Goal: Transaction & Acquisition: Purchase product/service

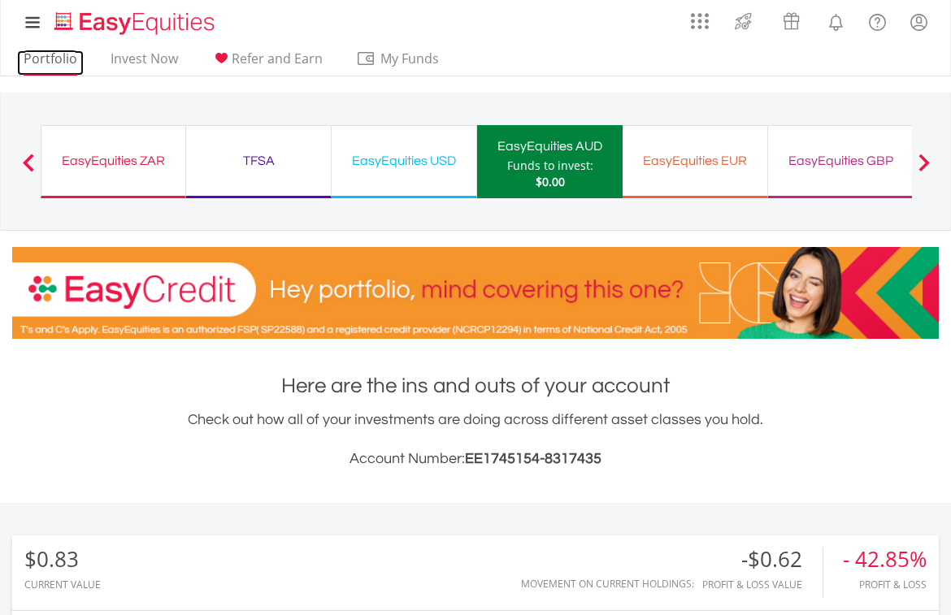
click at [62, 55] on link "Portfolio" at bounding box center [50, 62] width 67 height 25
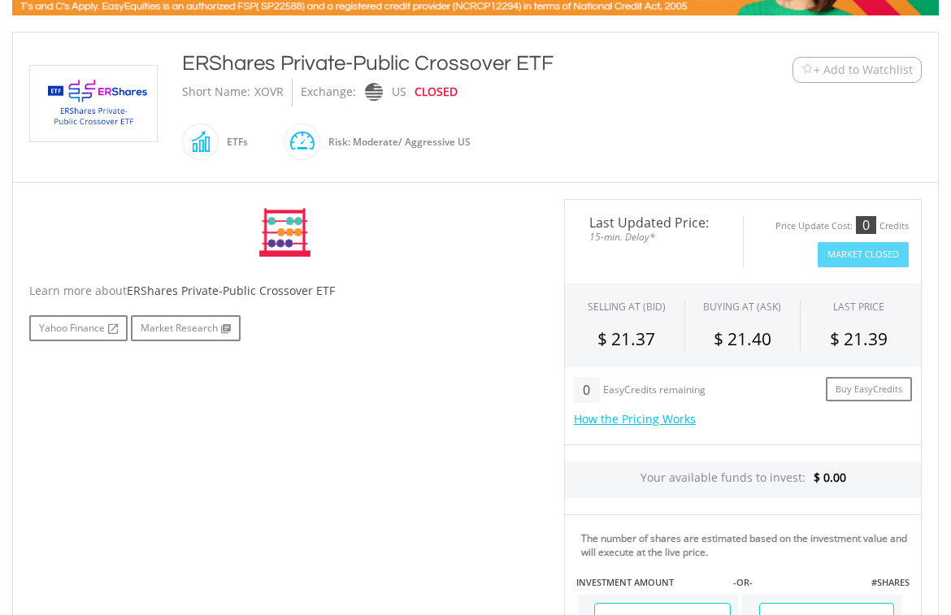
scroll to position [325, 0]
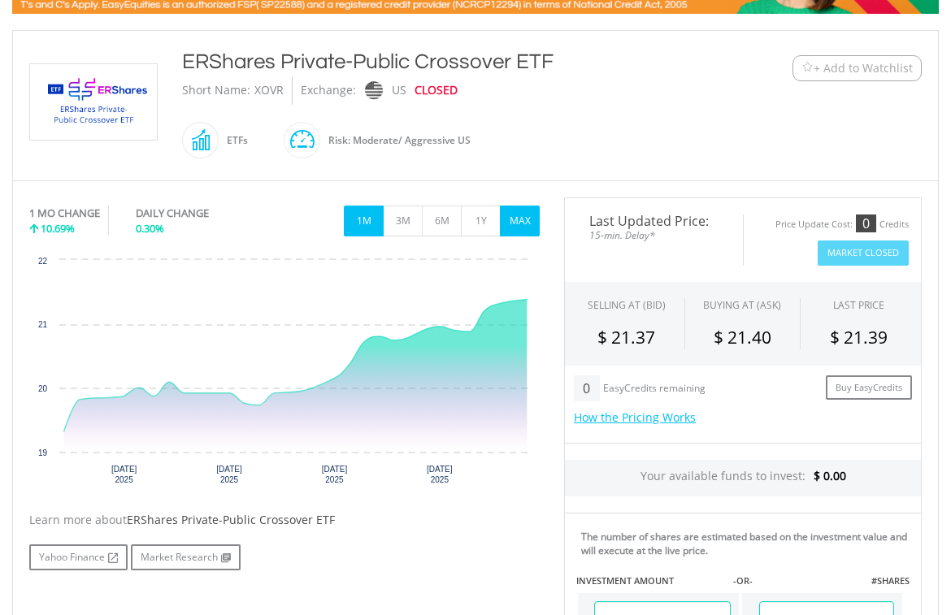
click at [518, 214] on button "MAX" at bounding box center [520, 221] width 40 height 31
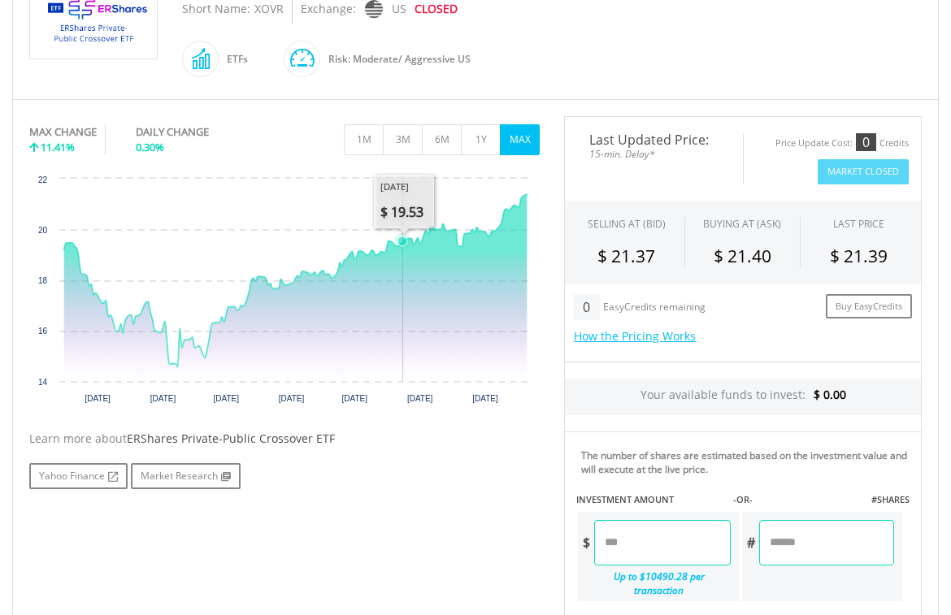
scroll to position [650, 0]
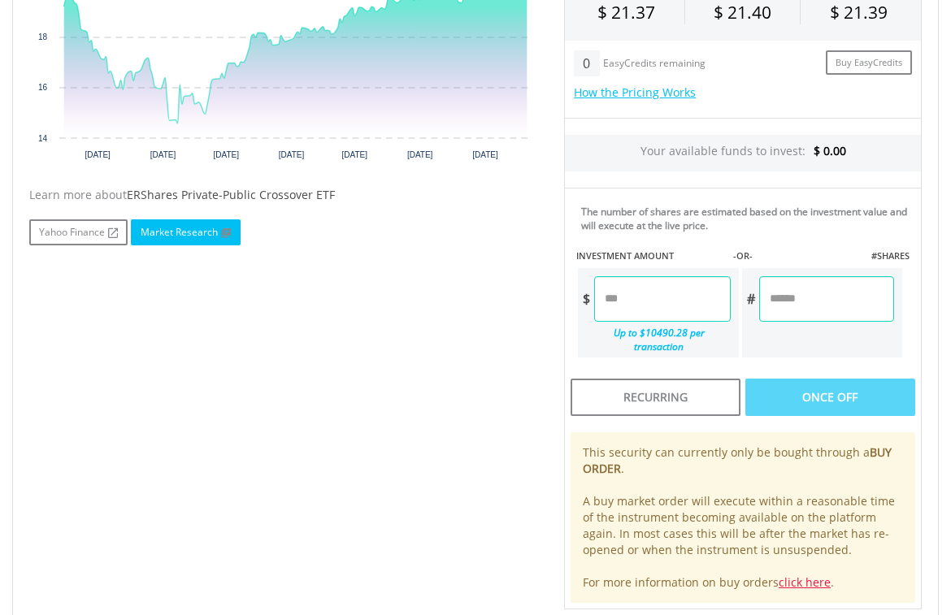
click at [171, 228] on link "Market Research" at bounding box center [186, 232] width 110 height 26
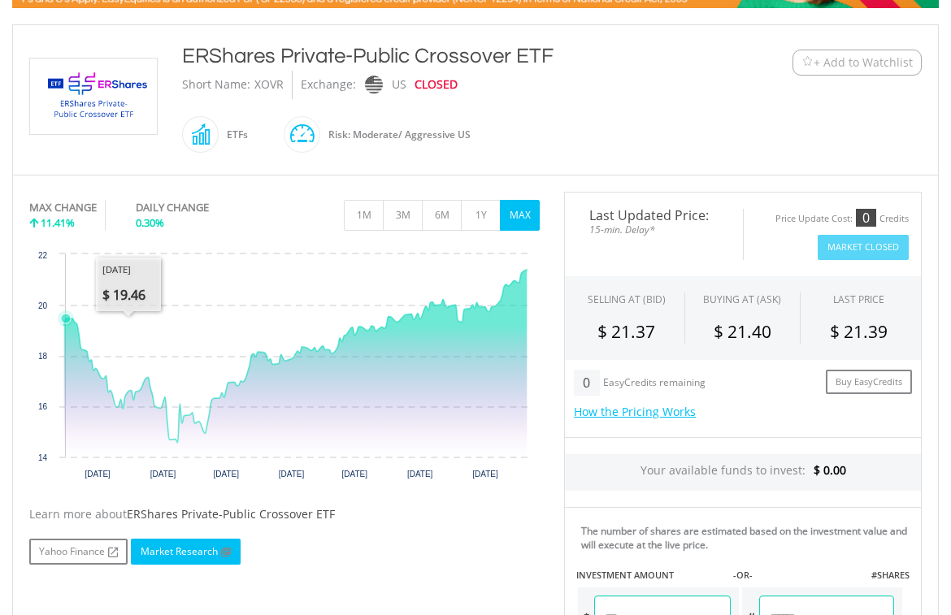
scroll to position [244, 0]
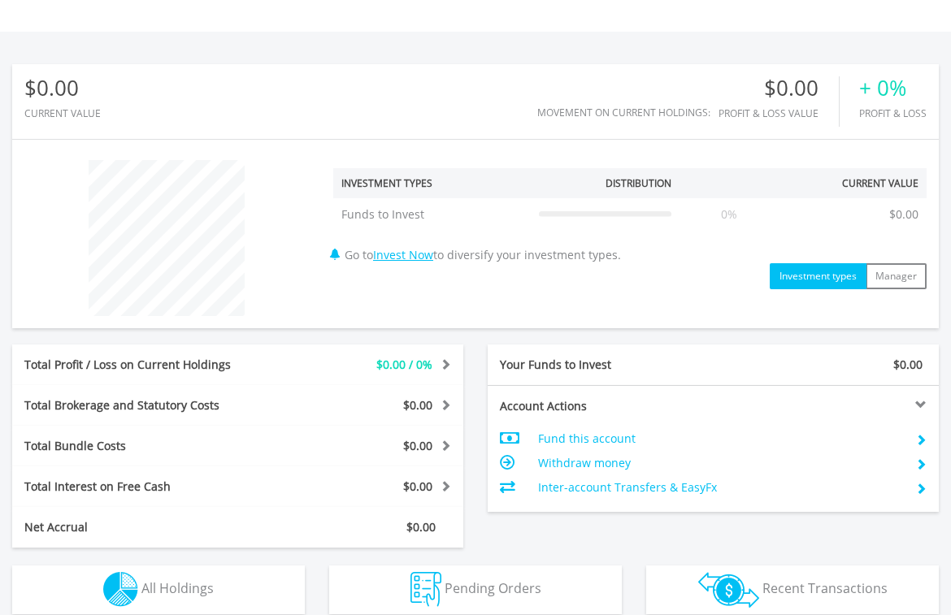
scroll to position [487, 0]
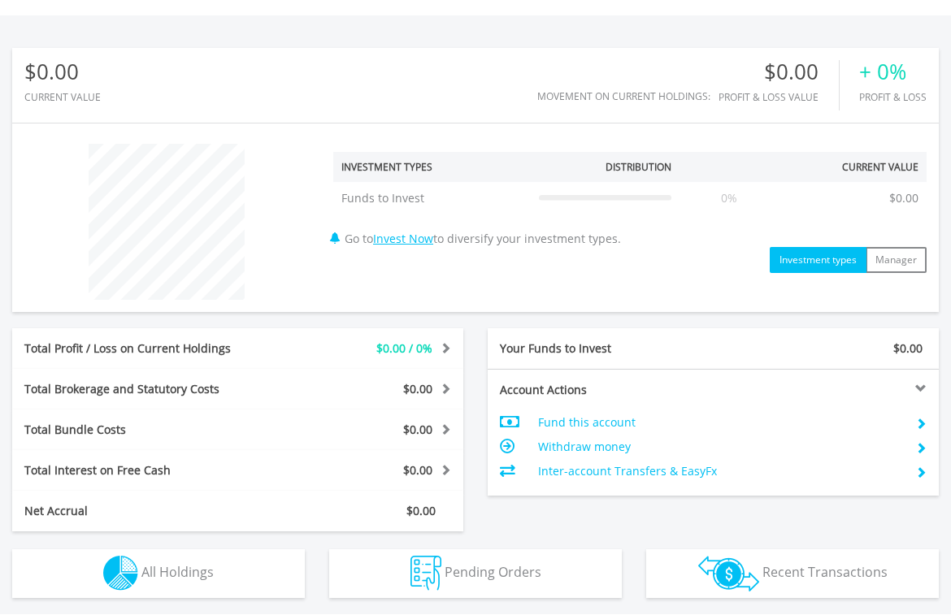
click at [608, 422] on td "Fund this account" at bounding box center [720, 422] width 365 height 24
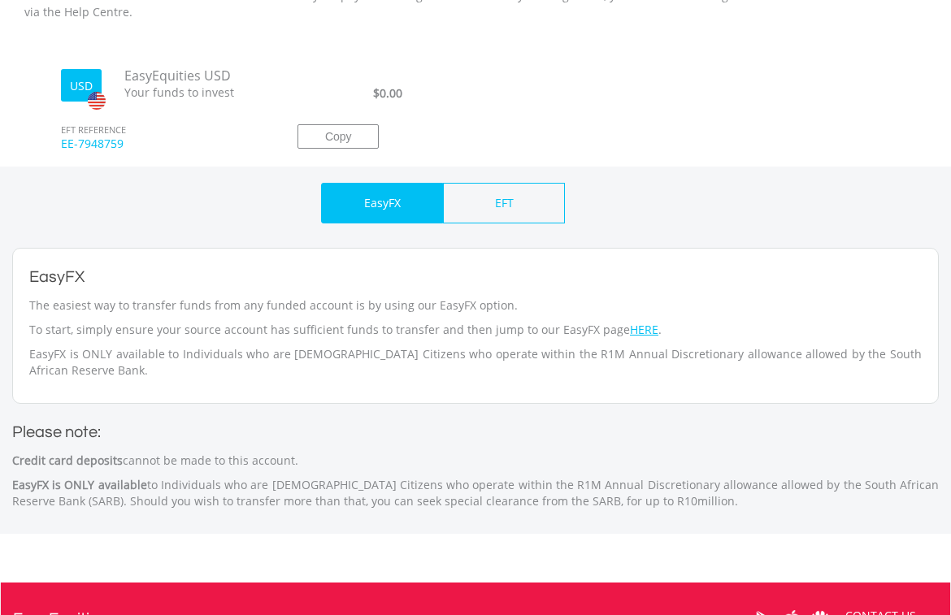
scroll to position [519, 0]
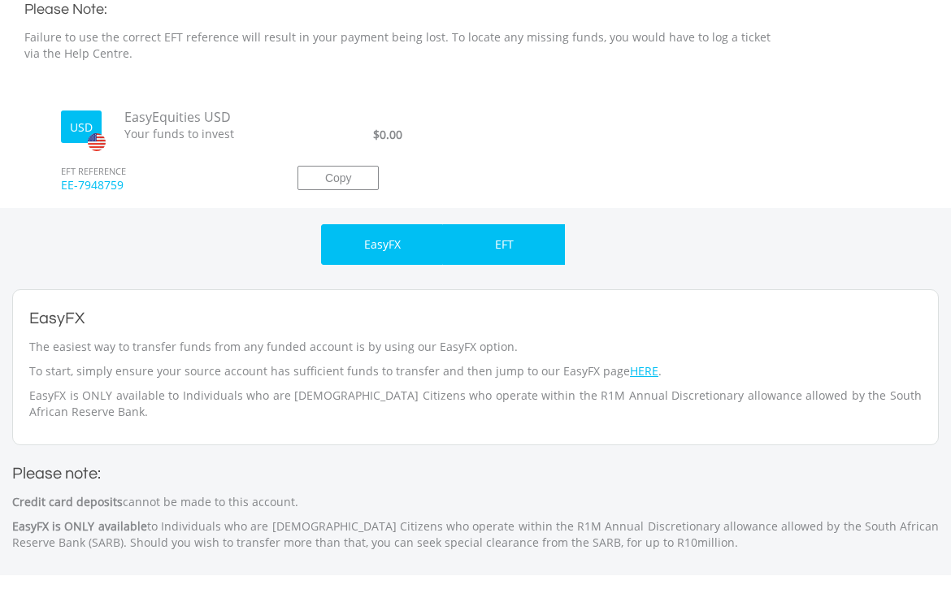
click at [497, 253] on p "EFT" at bounding box center [504, 244] width 19 height 16
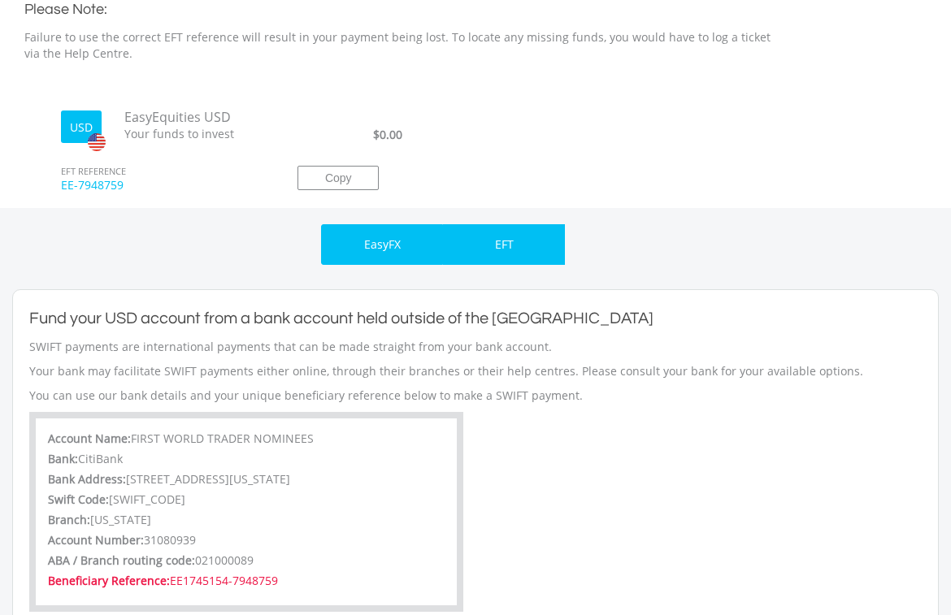
click at [381, 235] on div "EasyFX" at bounding box center [382, 244] width 122 height 41
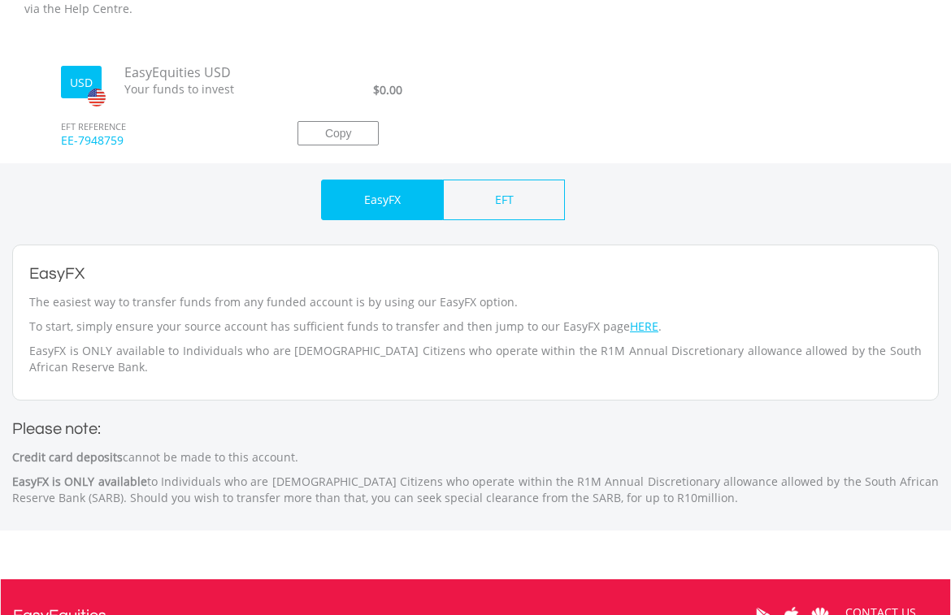
scroll to position [600, 0]
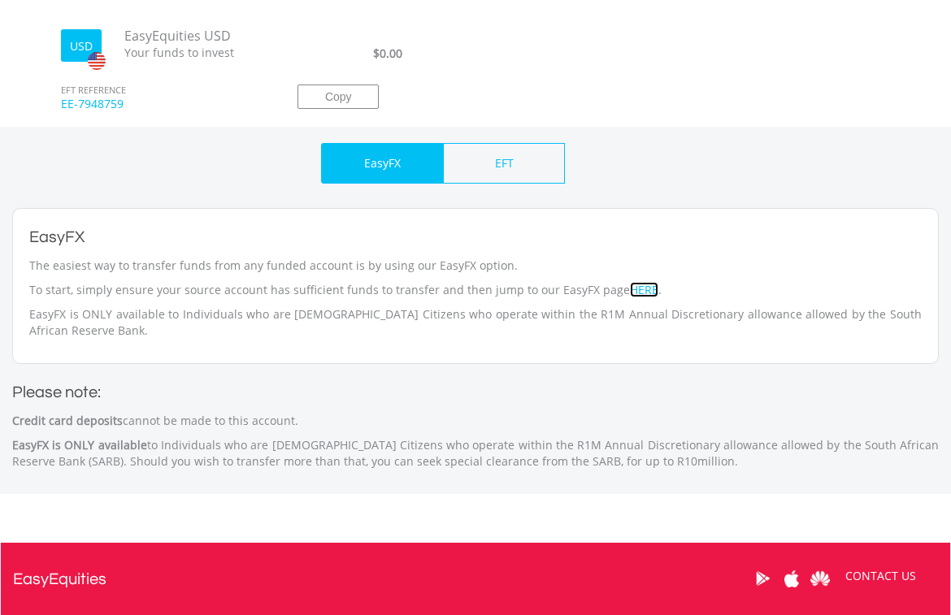
click at [630, 287] on link "HERE" at bounding box center [644, 289] width 28 height 15
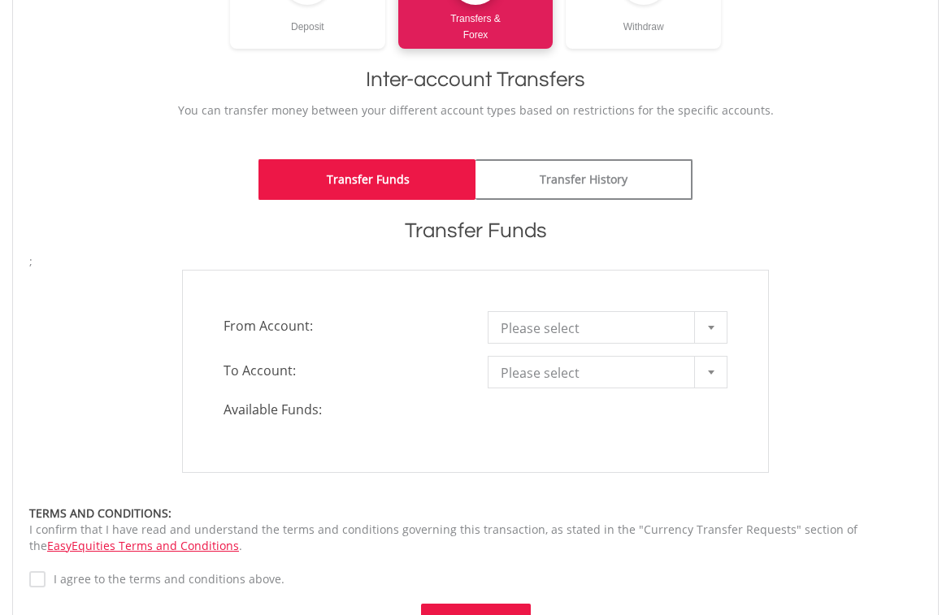
scroll to position [325, 0]
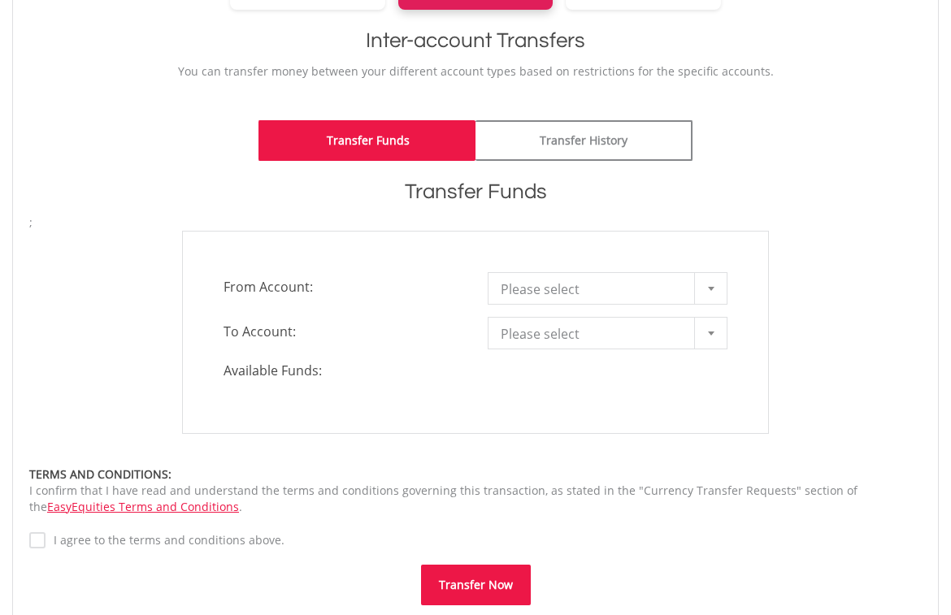
click at [710, 295] on div at bounding box center [710, 288] width 32 height 31
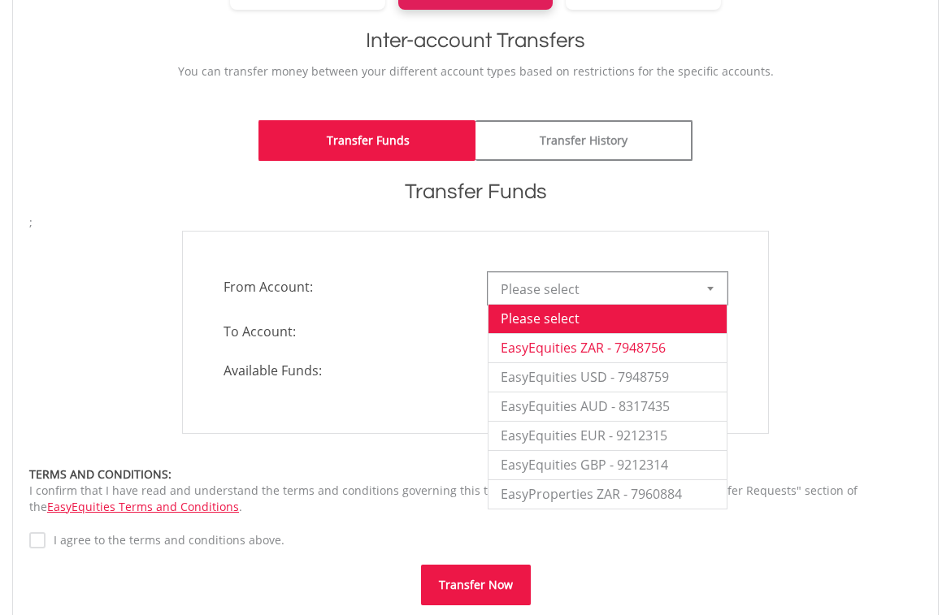
click at [585, 346] on li "EasyEquities ZAR - 7948756" at bounding box center [607, 347] width 238 height 29
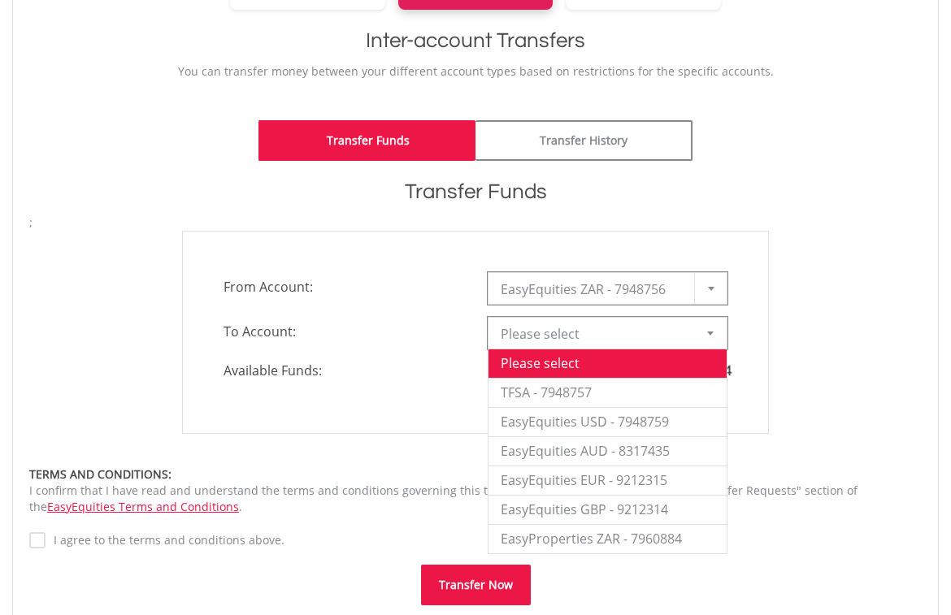
click at [699, 334] on div at bounding box center [710, 333] width 32 height 31
click at [600, 422] on li "EasyEquities USD - 7948759" at bounding box center [607, 421] width 238 height 29
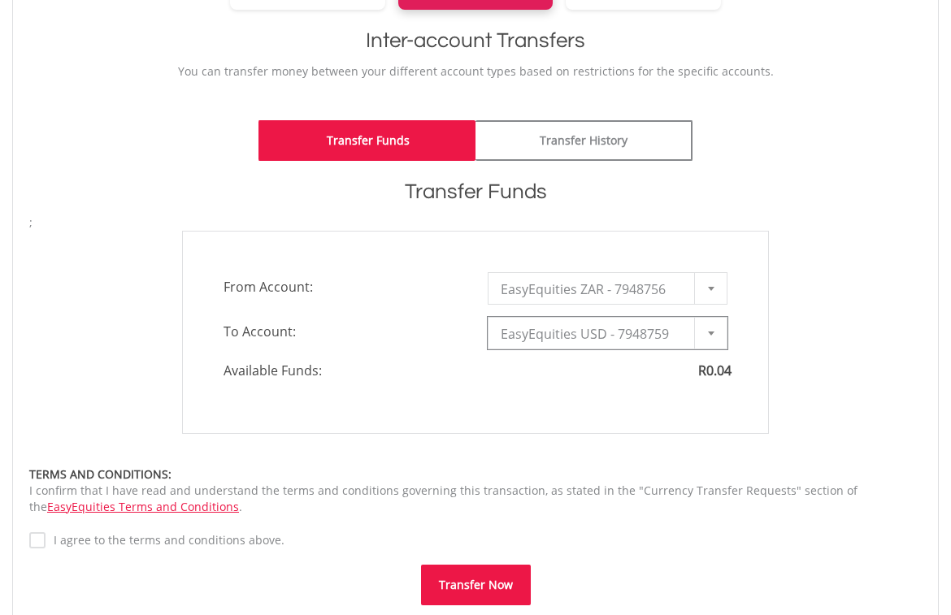
type input "*"
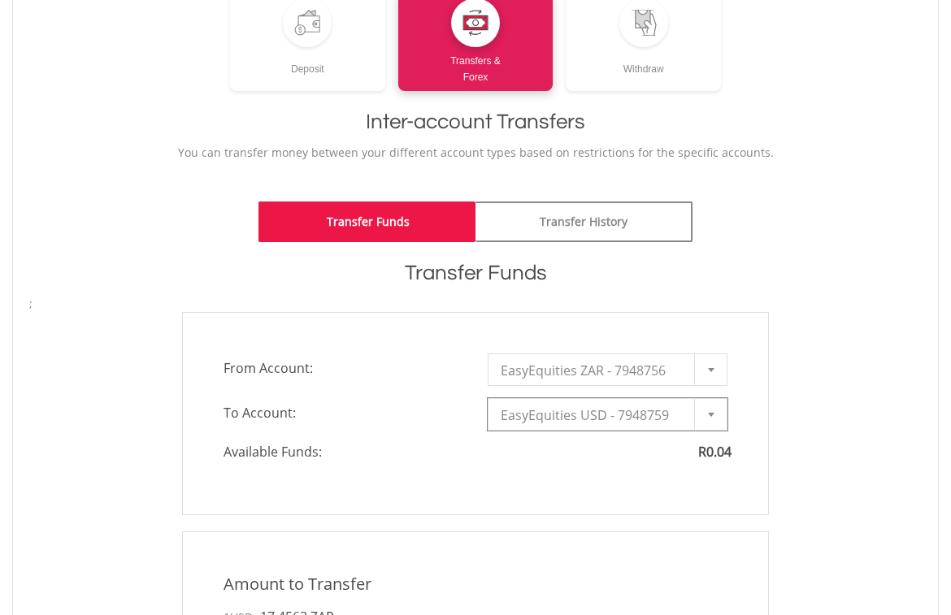
scroll to position [0, 0]
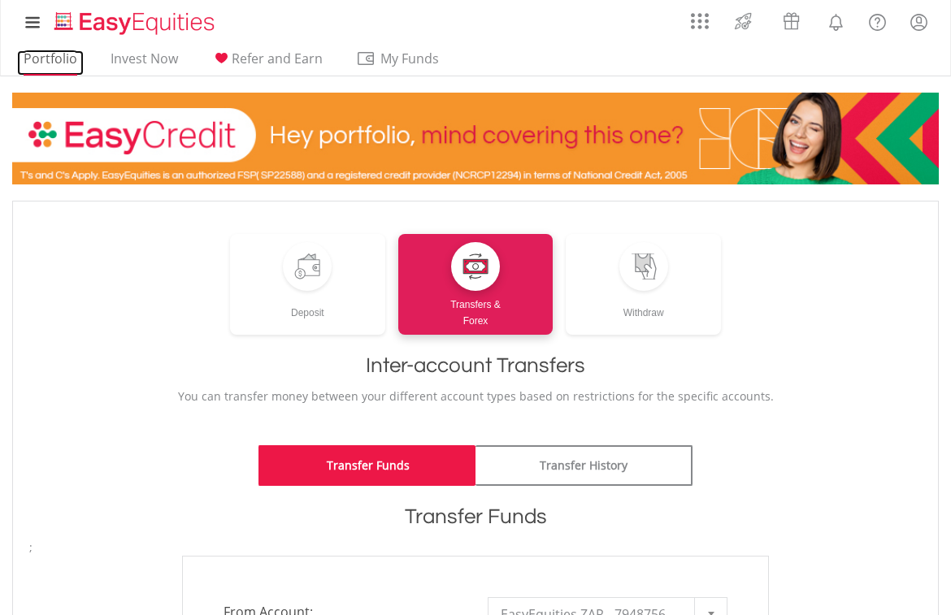
click at [56, 59] on link "Portfolio" at bounding box center [50, 62] width 67 height 25
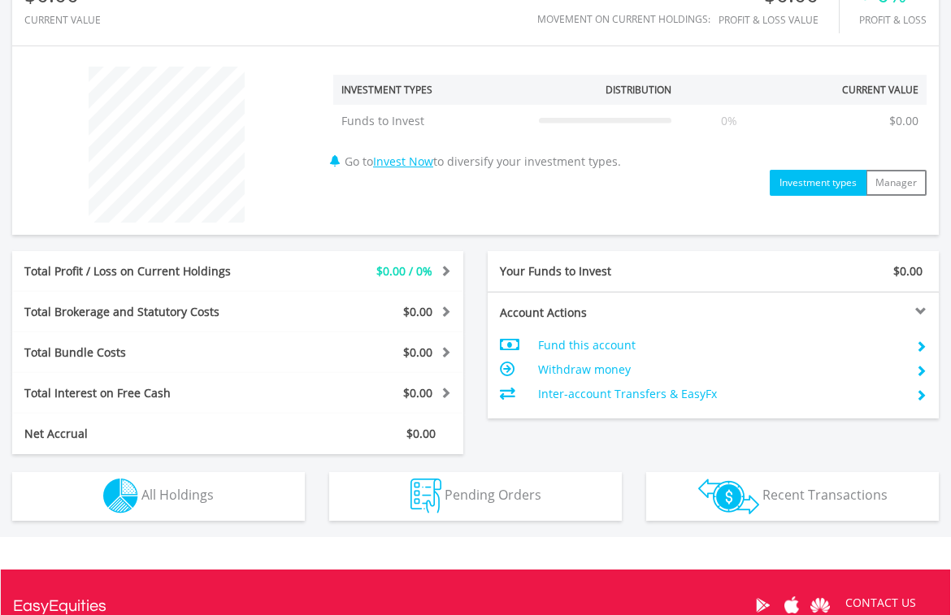
scroll to position [569, 0]
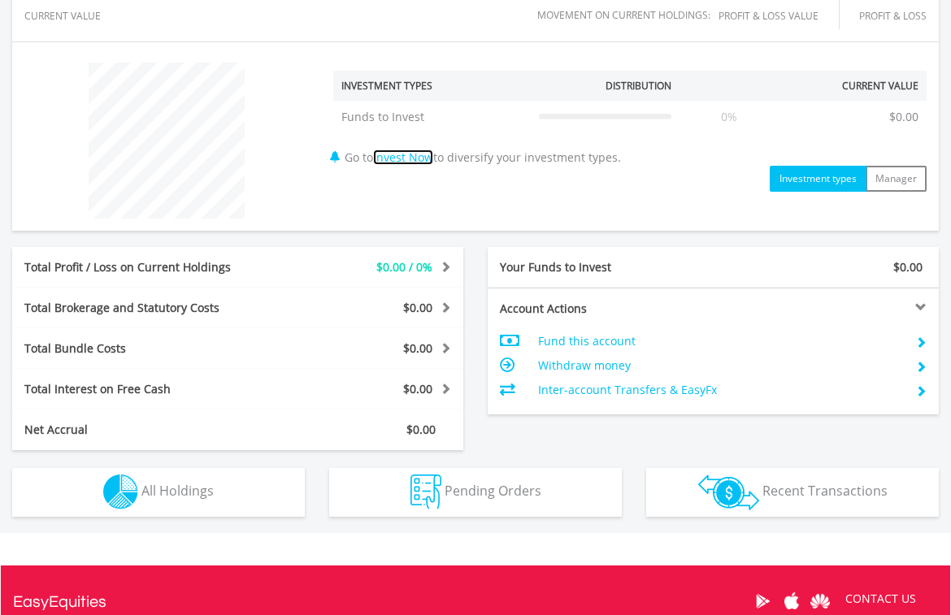
click at [395, 158] on link "Invest Now" at bounding box center [403, 156] width 60 height 15
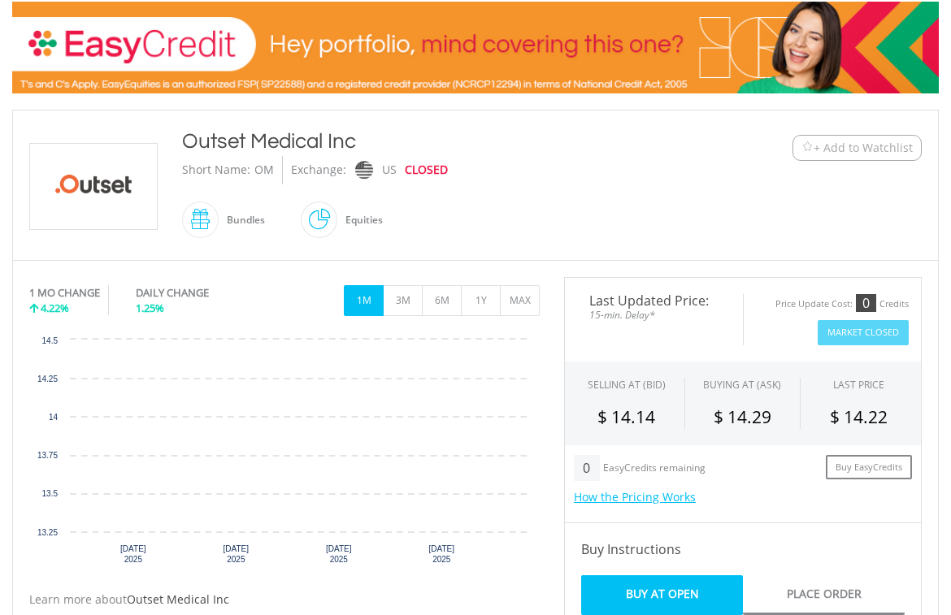
scroll to position [487, 0]
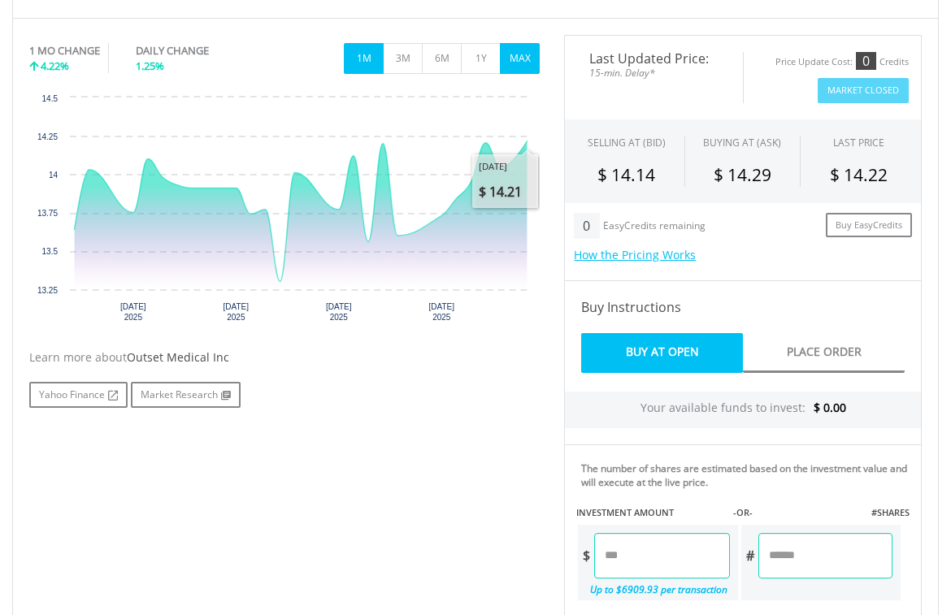
click at [523, 59] on button "MAX" at bounding box center [520, 58] width 40 height 31
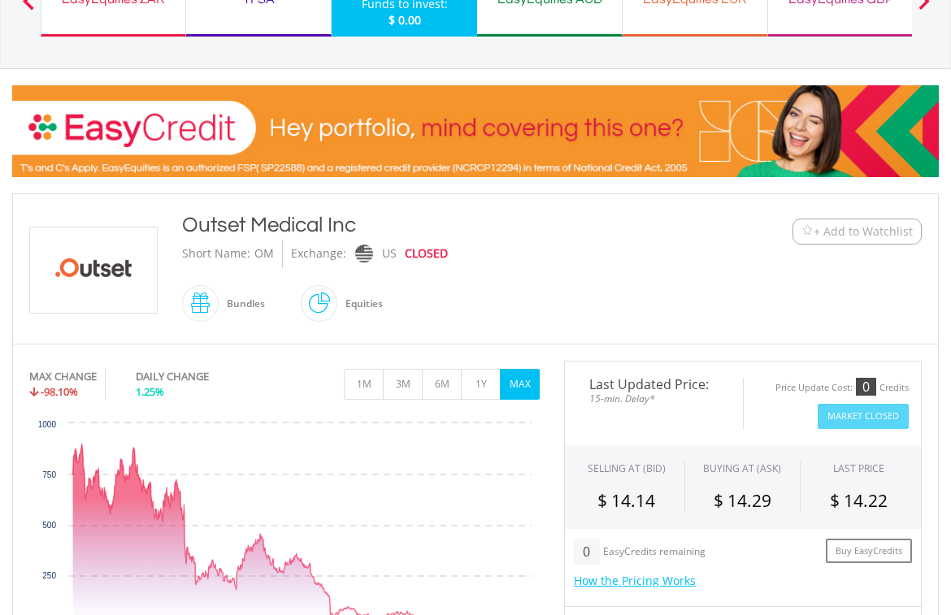
scroll to position [0, 0]
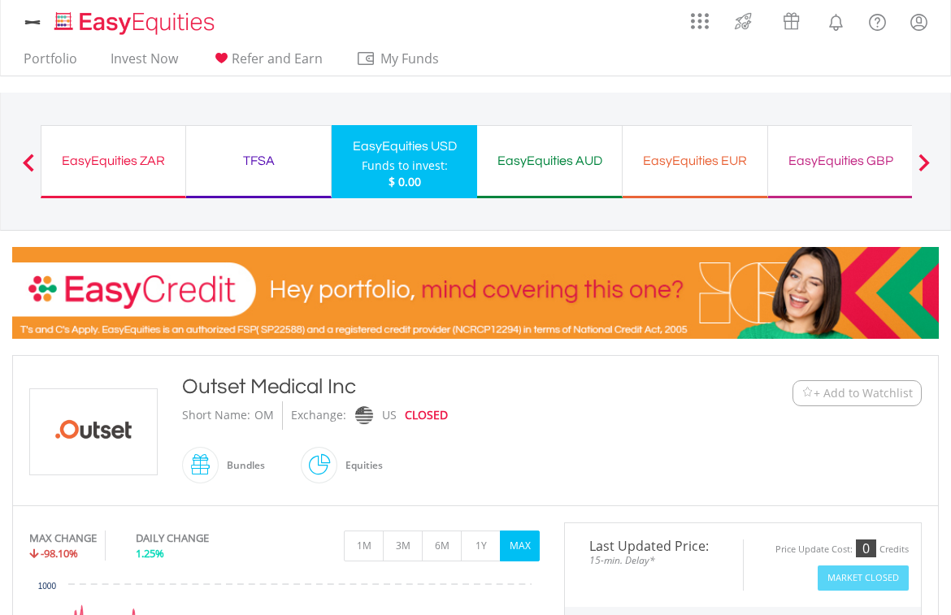
click at [301, 28] on div "My Investments Invest Now New Listings Sell My Recurring Investments Pending Or…" at bounding box center [476, 22] width 926 height 45
click at [435, 214] on div "Previous EasyEquities ZAR Funds to invest: $0.00 TFSA Funds to invest: $0.00 Ea…" at bounding box center [476, 161] width 871 height 137
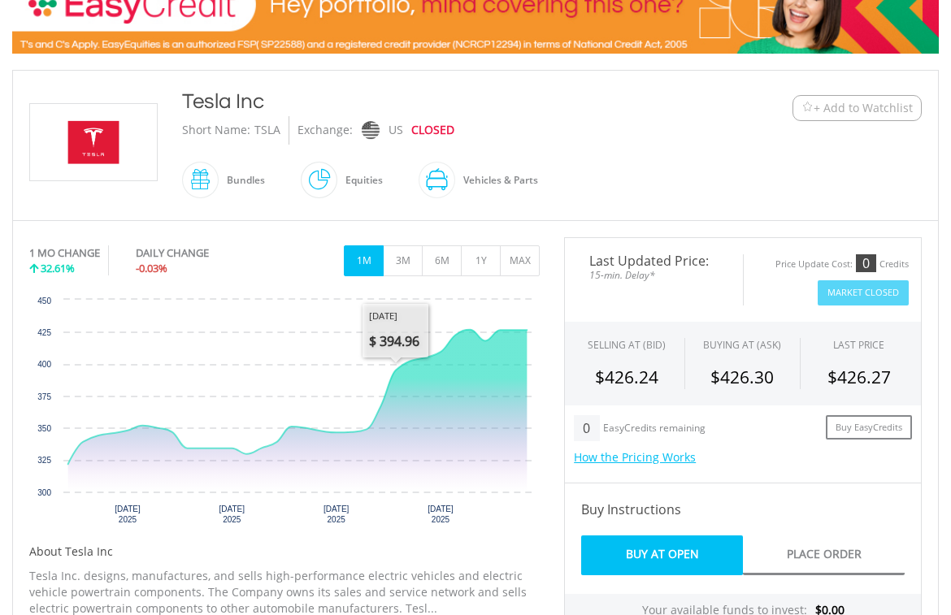
scroll to position [406, 0]
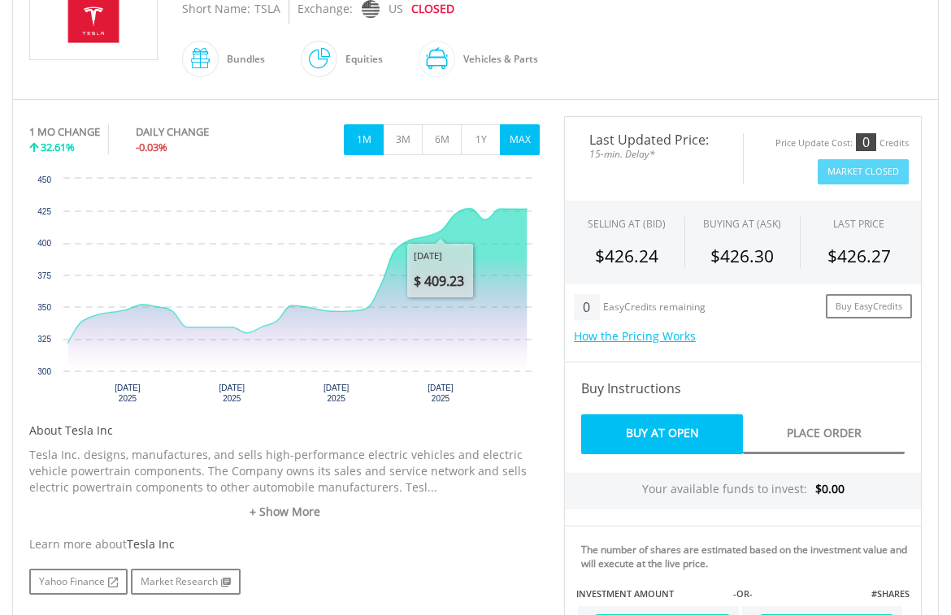
click at [527, 140] on button "MAX" at bounding box center [520, 139] width 40 height 31
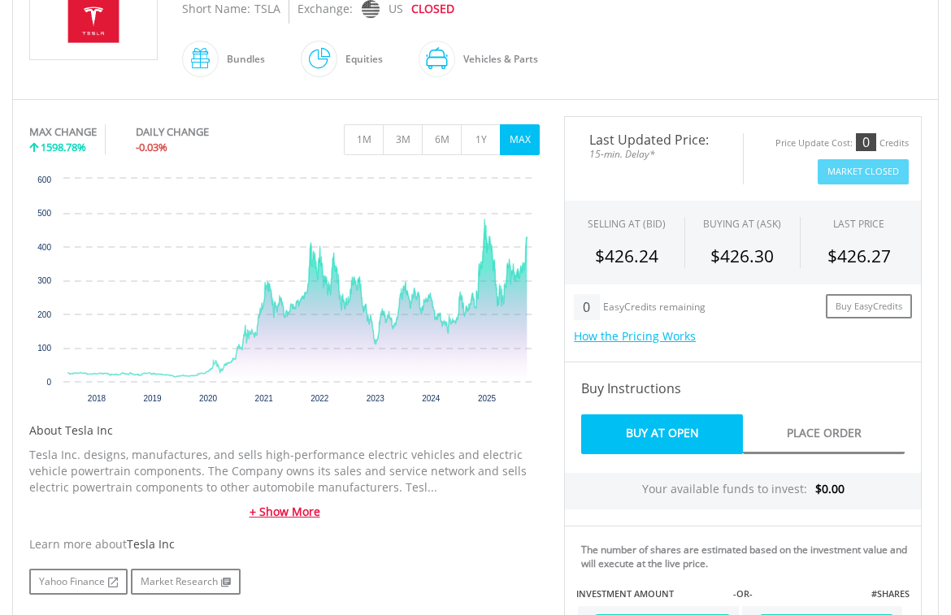
click at [297, 513] on link "+ Show More" at bounding box center [284, 512] width 510 height 16
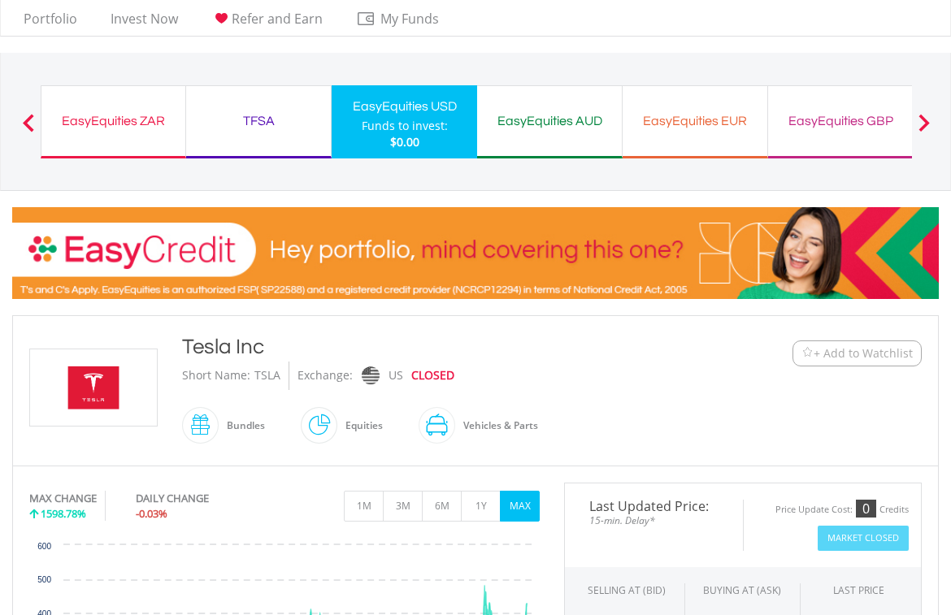
scroll to position [0, 0]
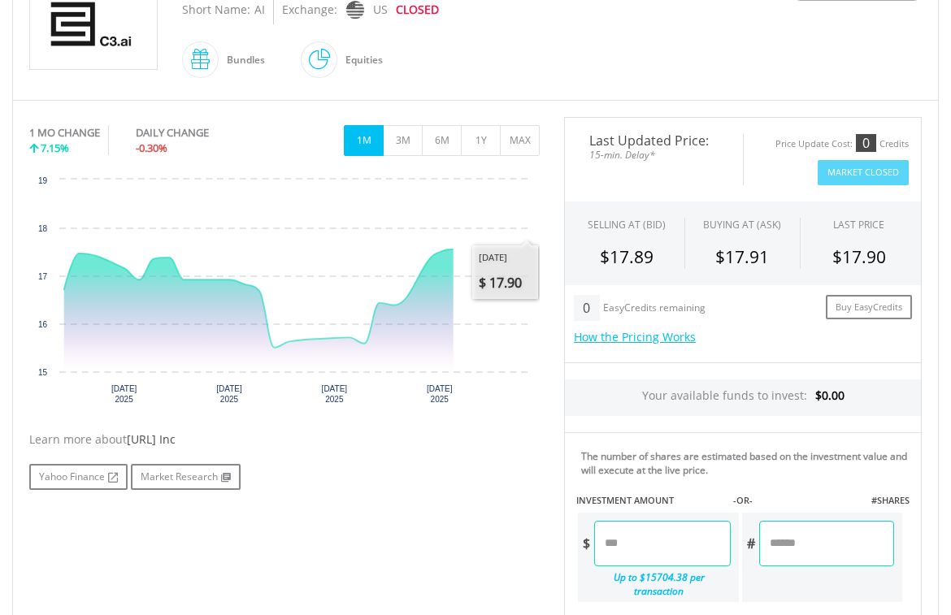
scroll to position [406, 0]
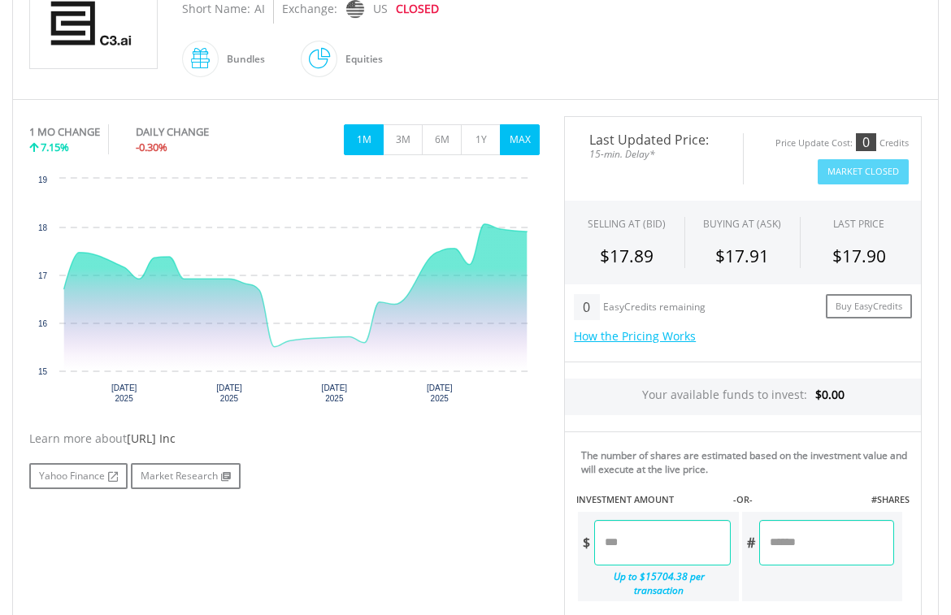
click at [527, 136] on button "MAX" at bounding box center [520, 139] width 40 height 31
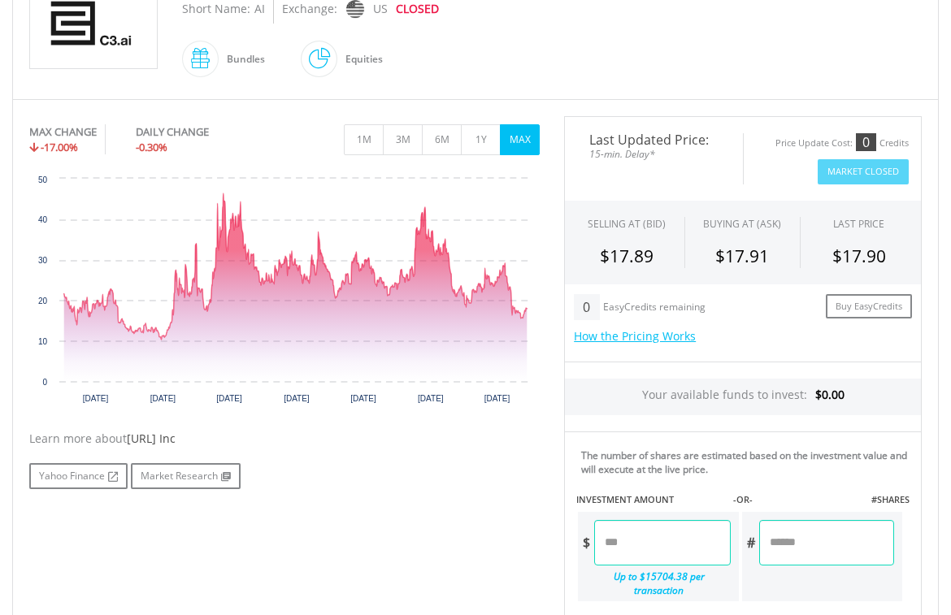
click at [515, 141] on button "MAX" at bounding box center [520, 139] width 40 height 31
click at [23, 77] on div "﻿ C3.ai Inc C3.ai Inc Short Name: AI Exchange: US CLOSED Bundles" at bounding box center [475, 24] width 916 height 117
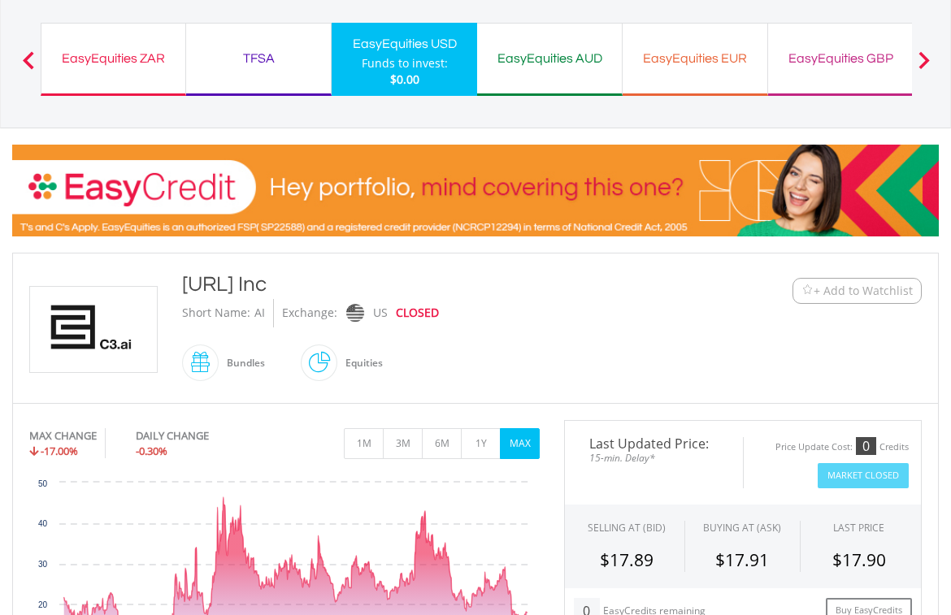
scroll to position [0, 0]
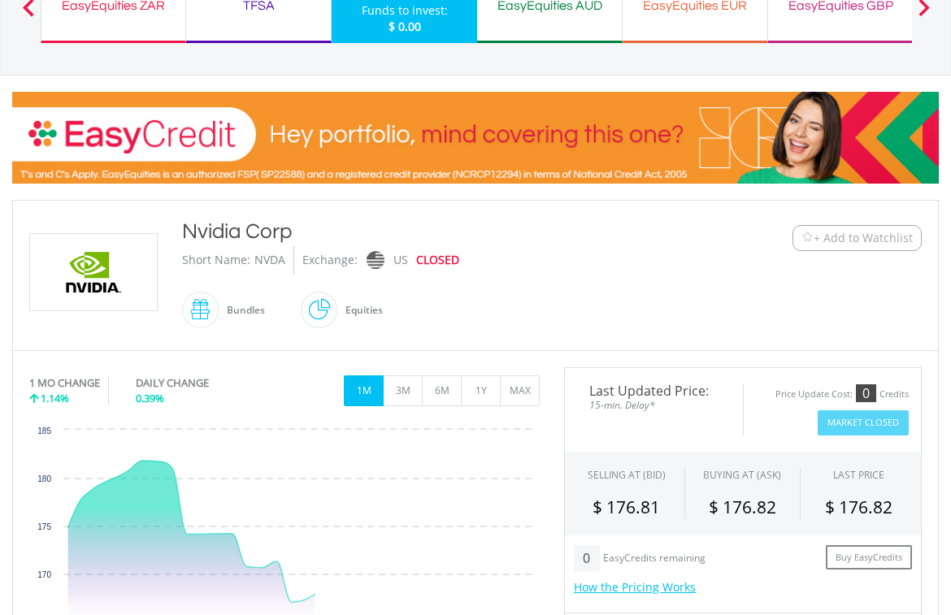
scroll to position [325, 0]
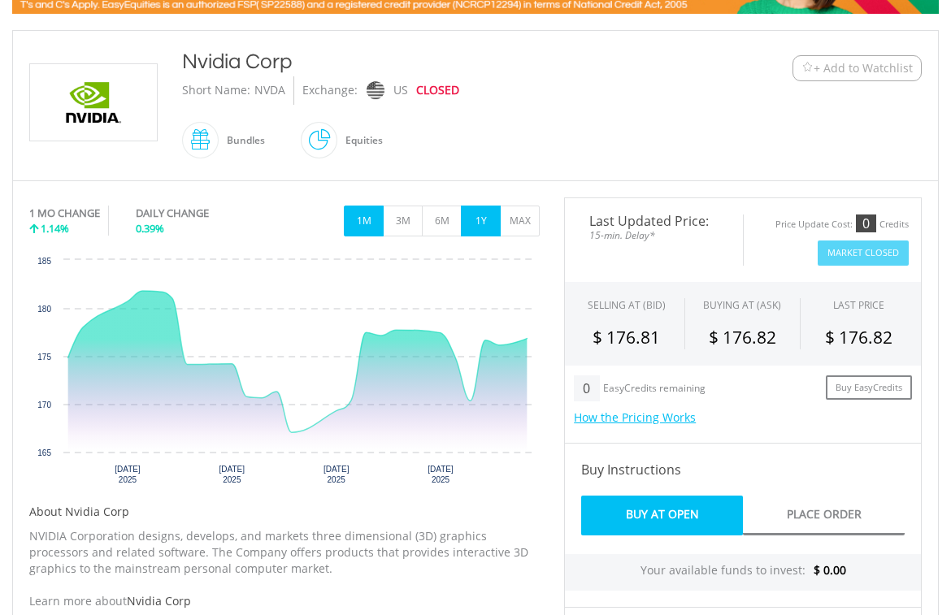
click at [488, 223] on button "1Y" at bounding box center [481, 221] width 40 height 31
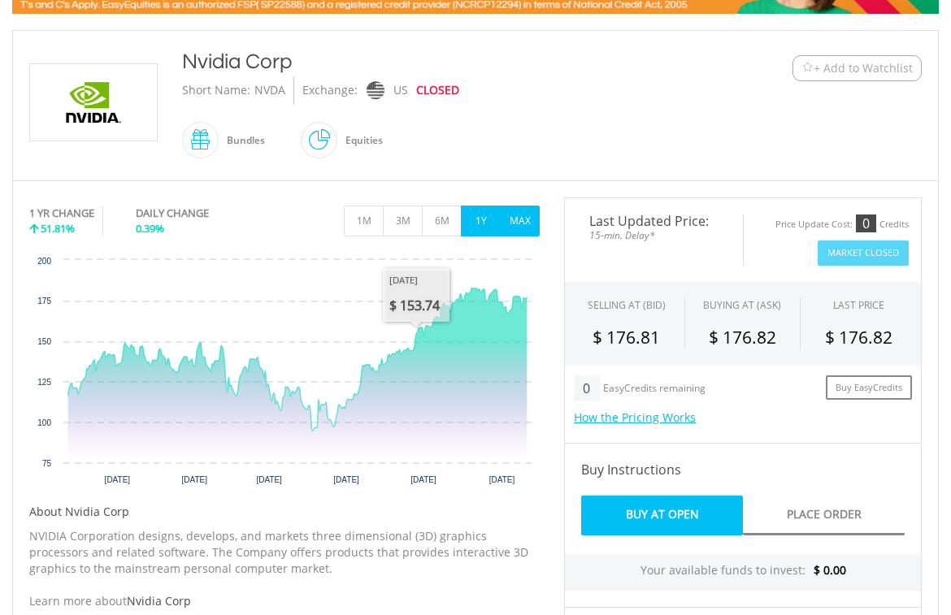
click at [510, 215] on button "MAX" at bounding box center [520, 221] width 40 height 31
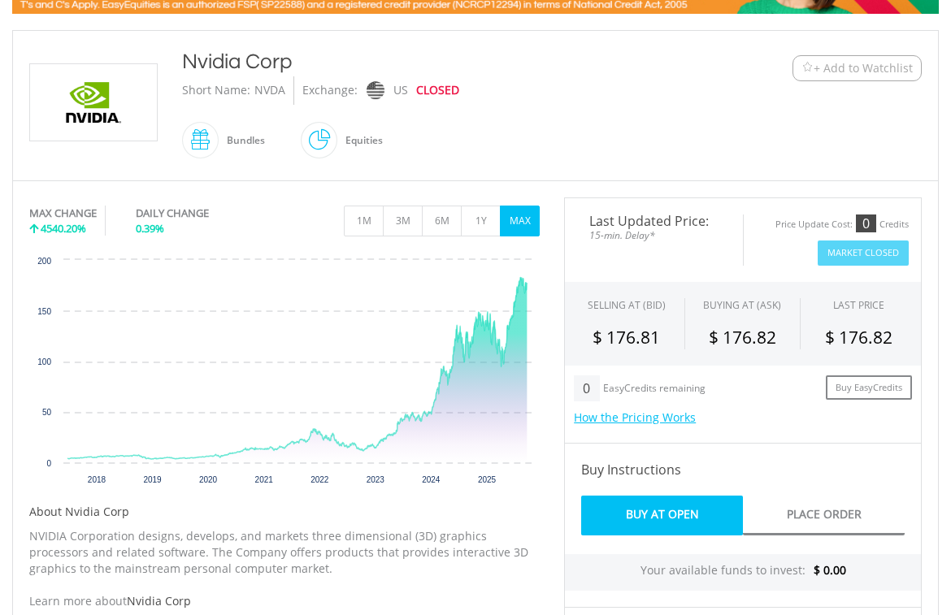
click at [582, 105] on div "Nvidia Corp Short Name: NVDA Exchange: US CLOSED Bundles" at bounding box center [437, 105] width 535 height 117
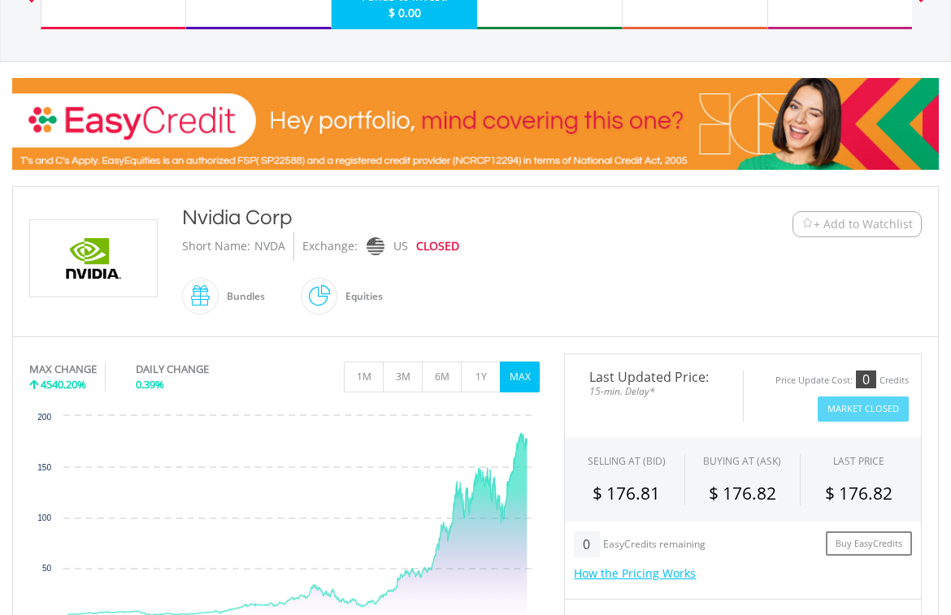
scroll to position [162, 0]
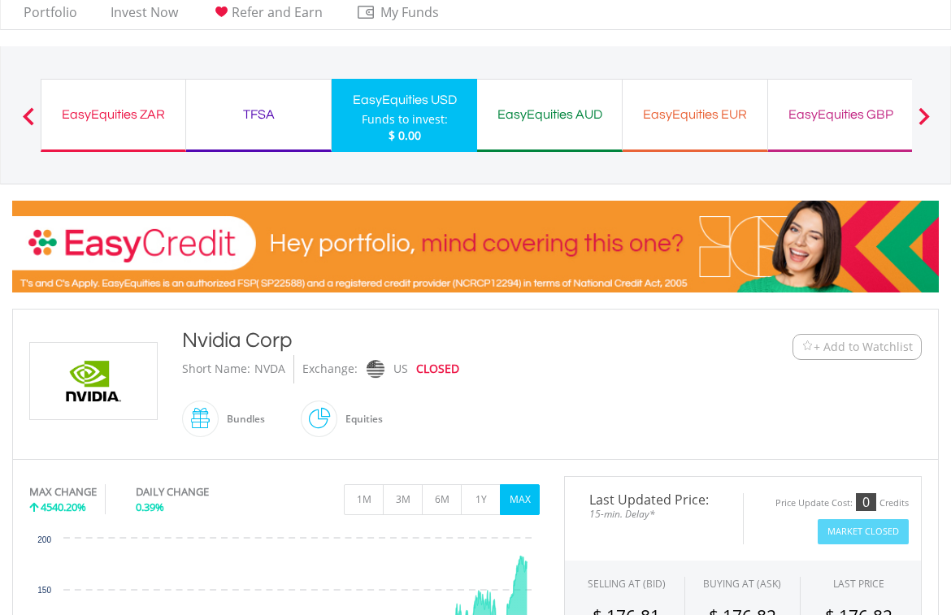
scroll to position [0, 0]
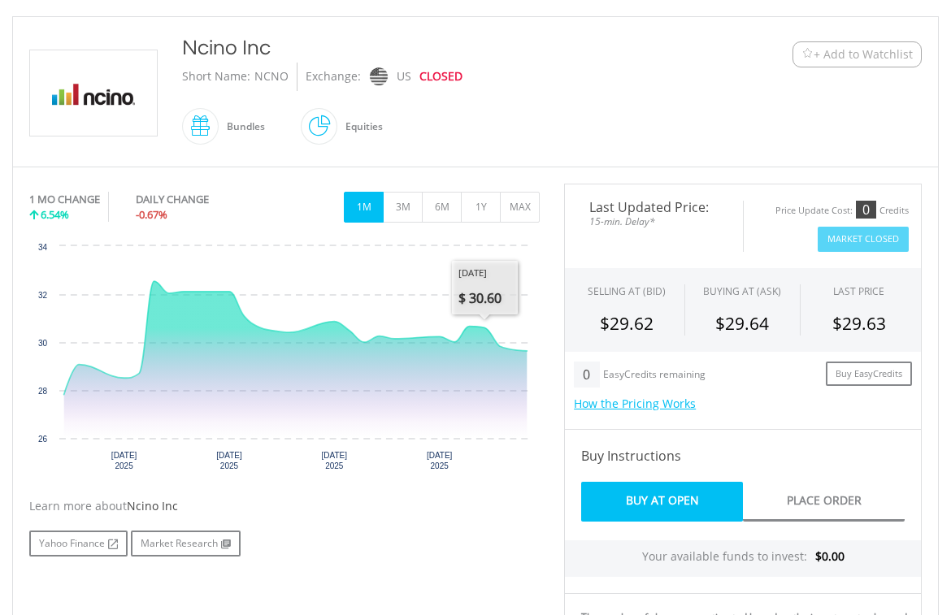
scroll to position [325, 0]
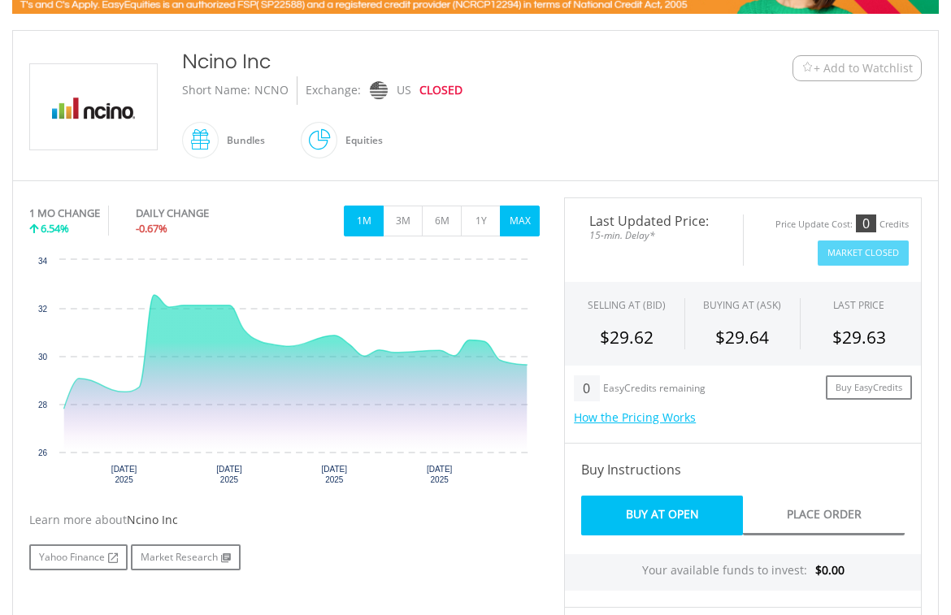
click at [523, 215] on button "MAX" at bounding box center [520, 221] width 40 height 31
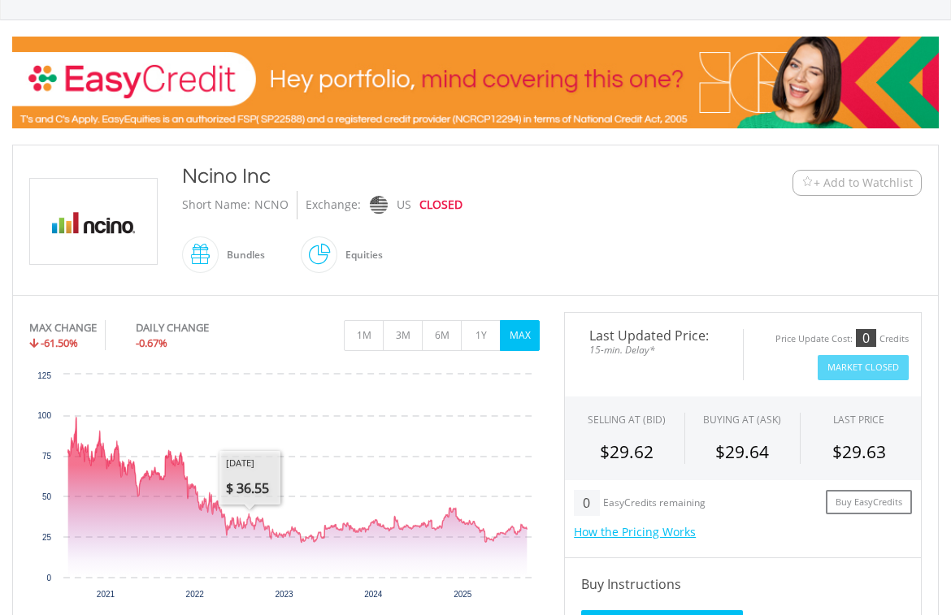
scroll to position [162, 0]
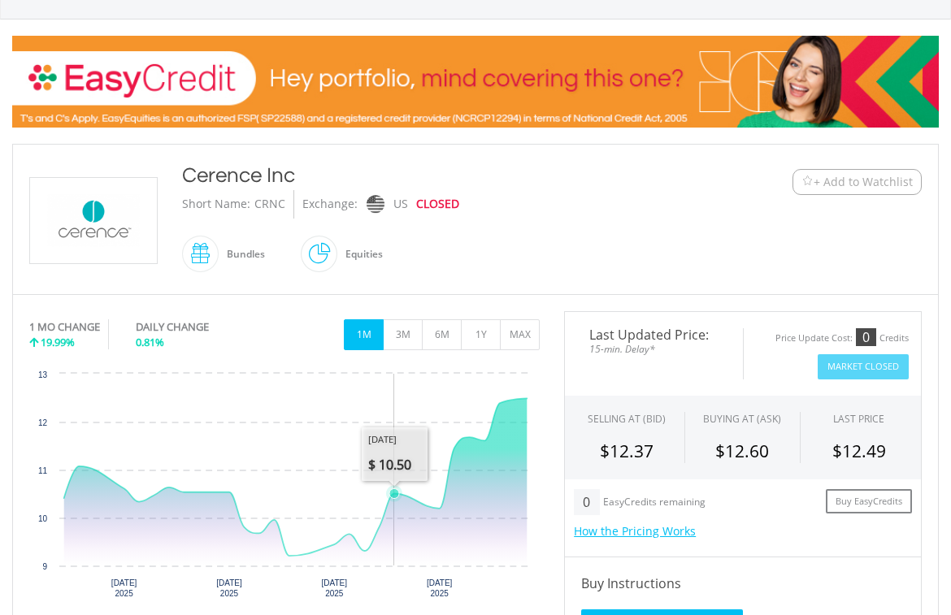
scroll to position [244, 0]
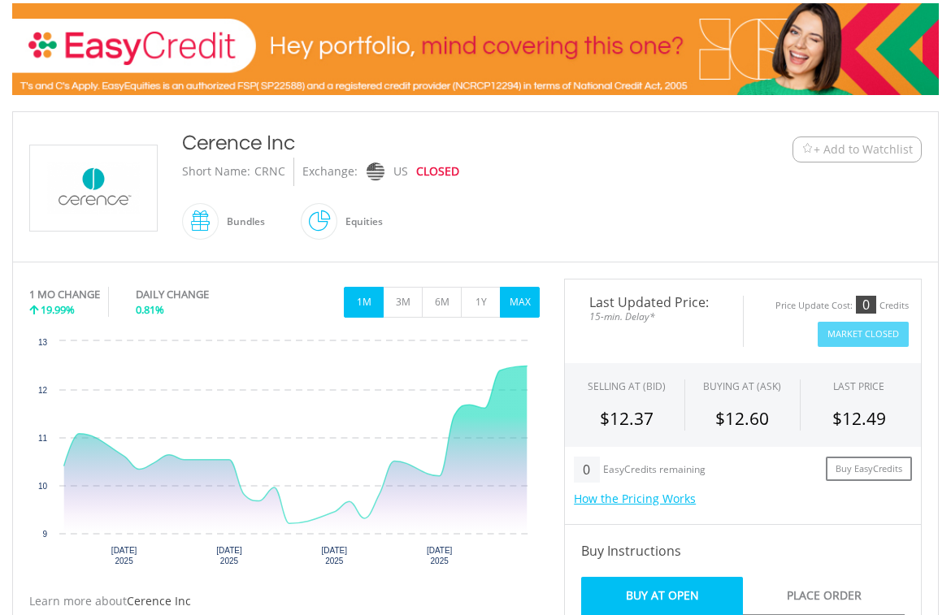
click at [516, 305] on button "MAX" at bounding box center [520, 302] width 40 height 31
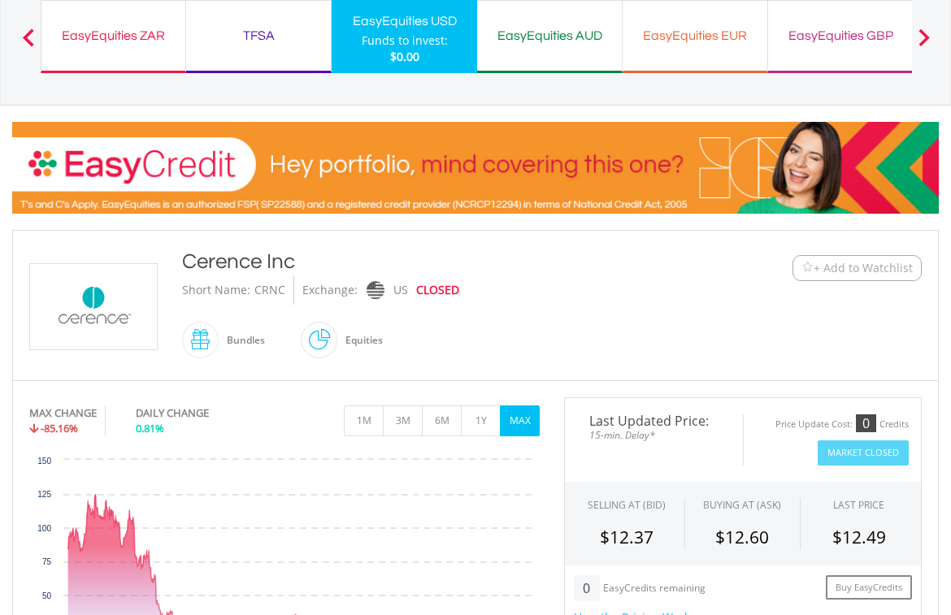
scroll to position [81, 0]
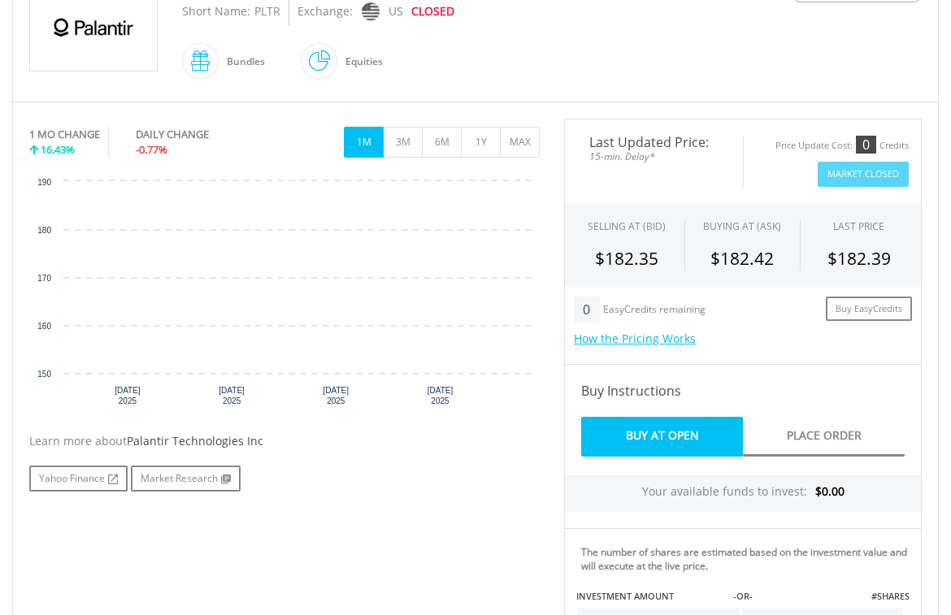
scroll to position [406, 0]
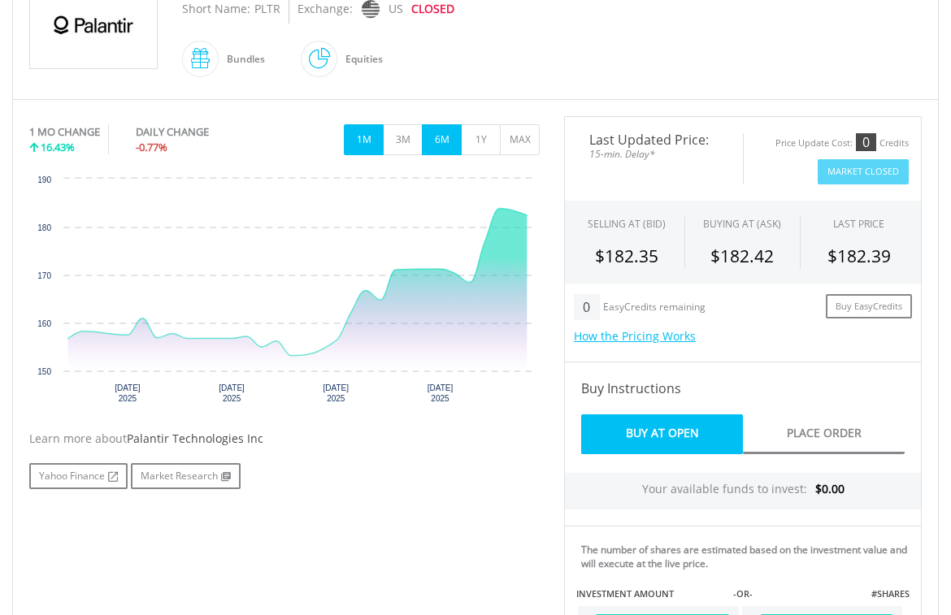
click at [438, 137] on button "6M" at bounding box center [442, 139] width 40 height 31
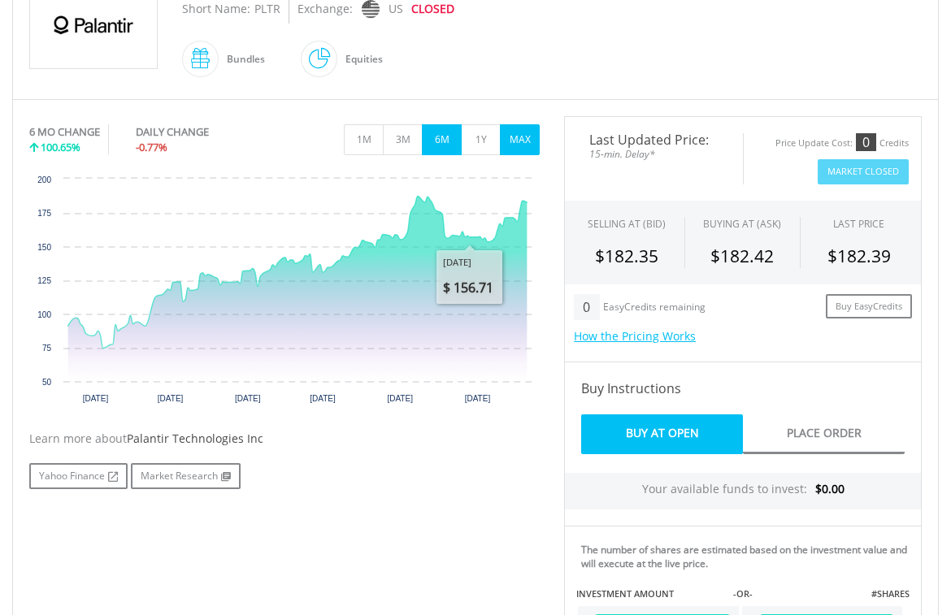
click at [526, 141] on button "MAX" at bounding box center [520, 139] width 40 height 31
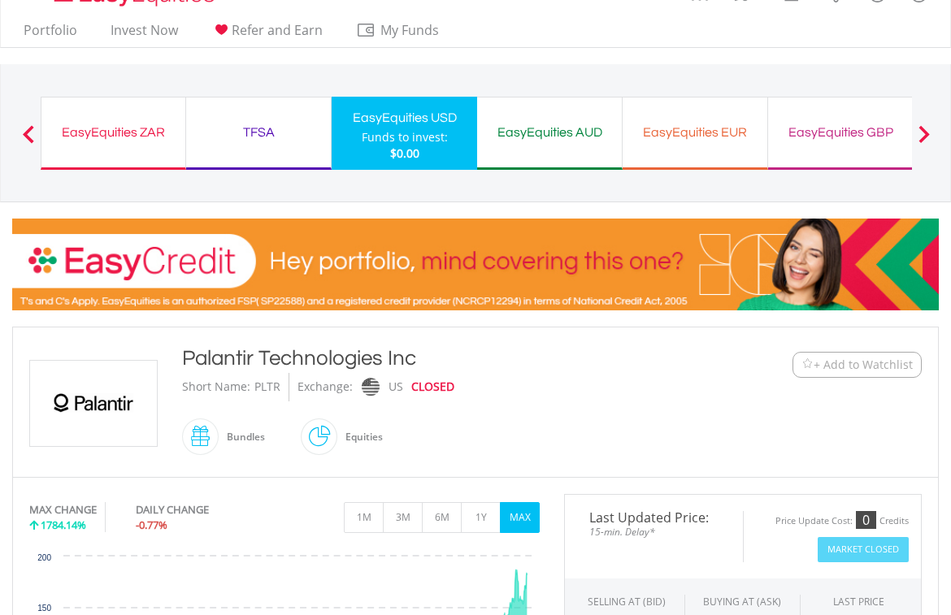
scroll to position [0, 0]
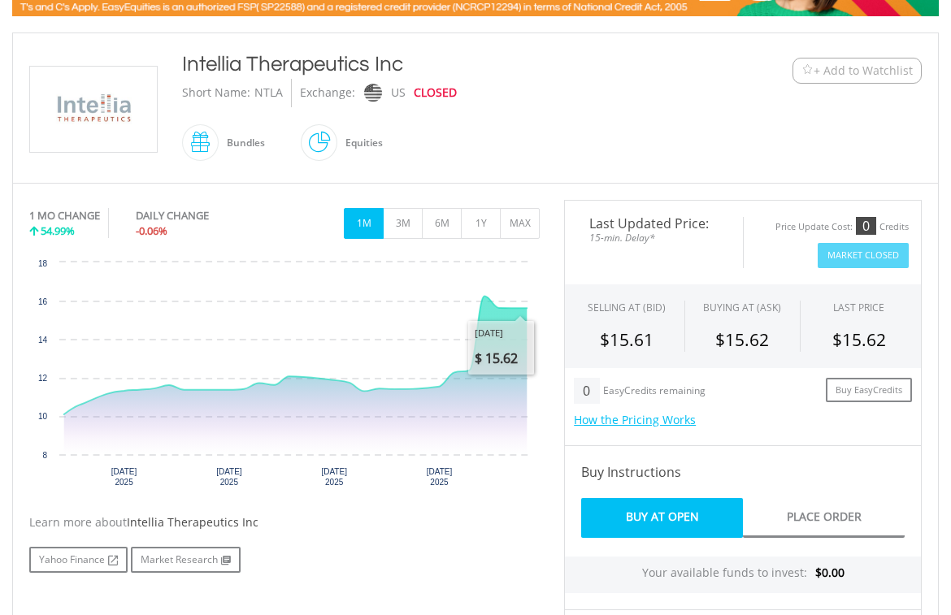
scroll to position [244, 0]
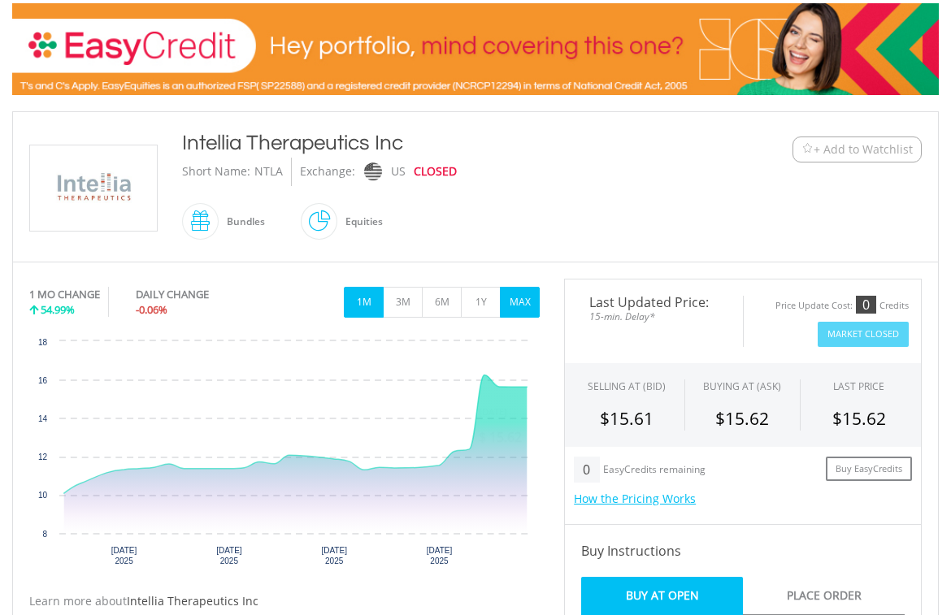
click at [513, 294] on button "MAX" at bounding box center [520, 302] width 40 height 31
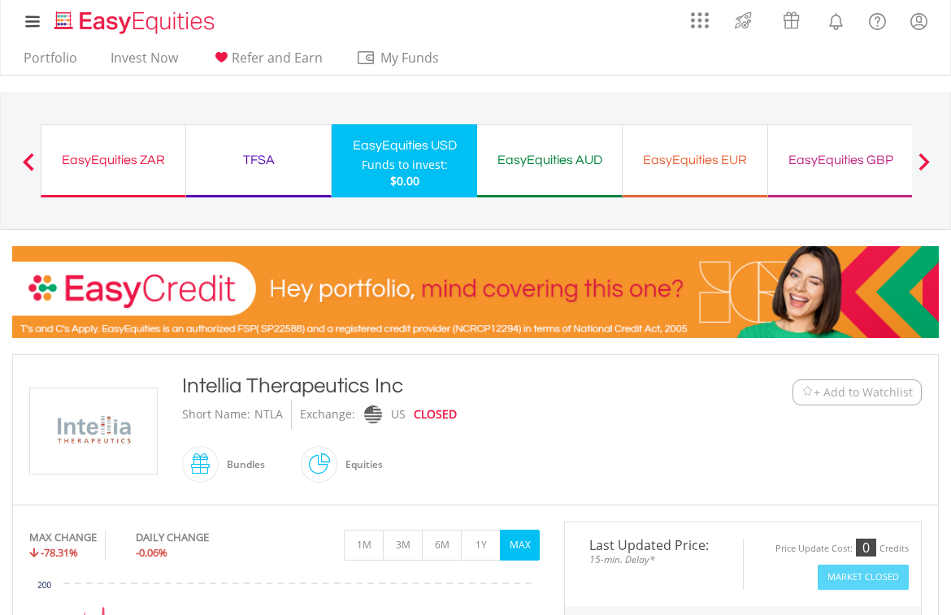
scroll to position [0, 0]
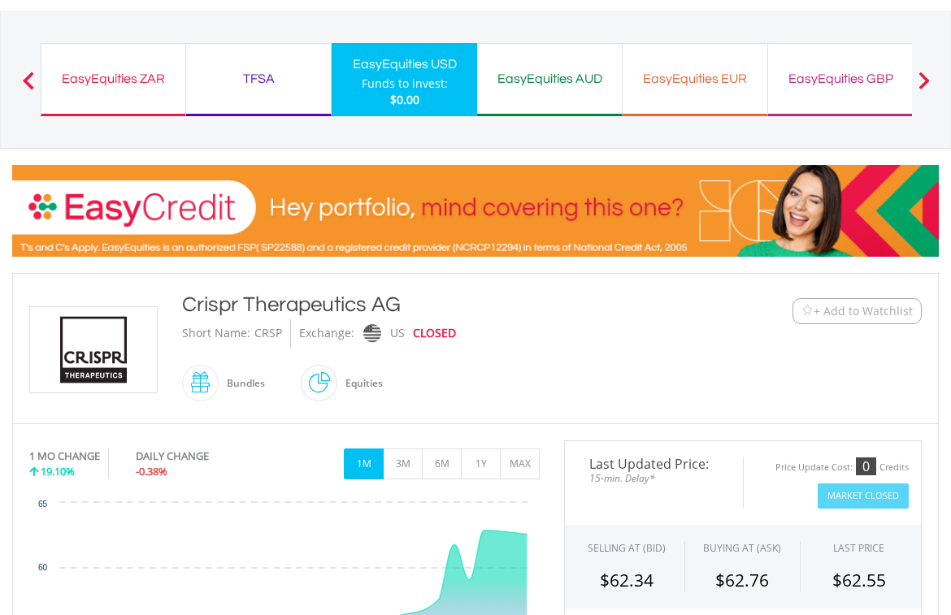
scroll to position [325, 0]
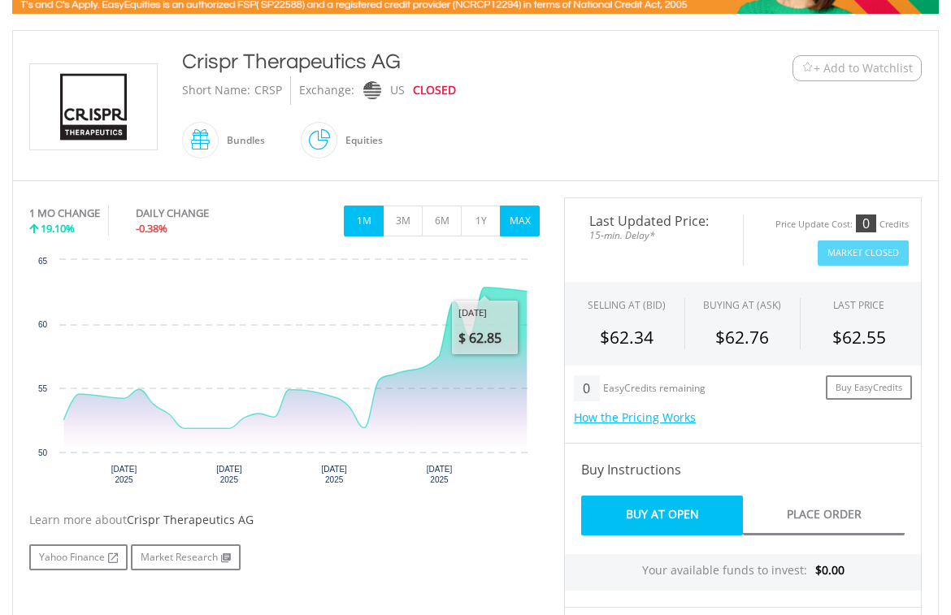
click at [517, 221] on button "MAX" at bounding box center [520, 221] width 40 height 31
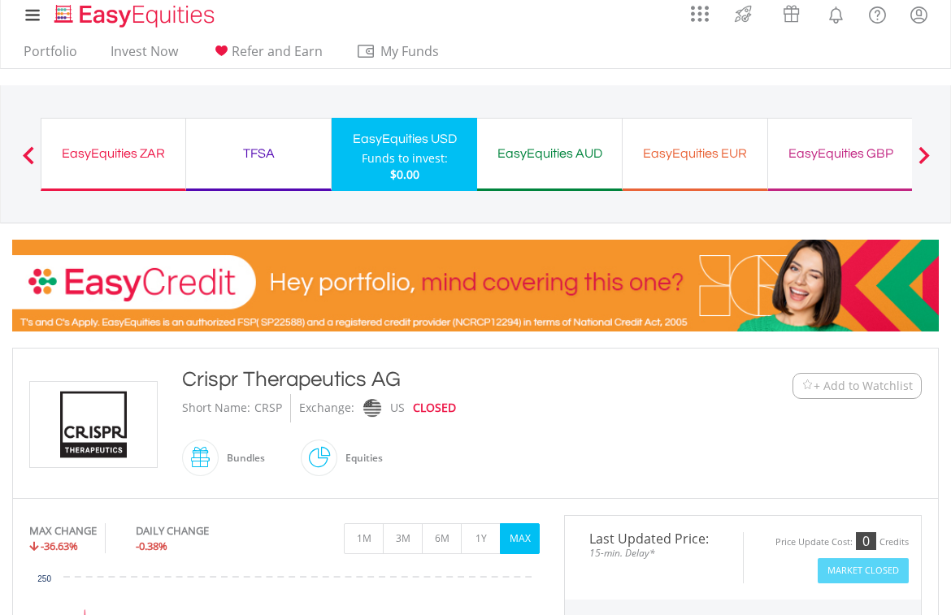
scroll to position [0, 0]
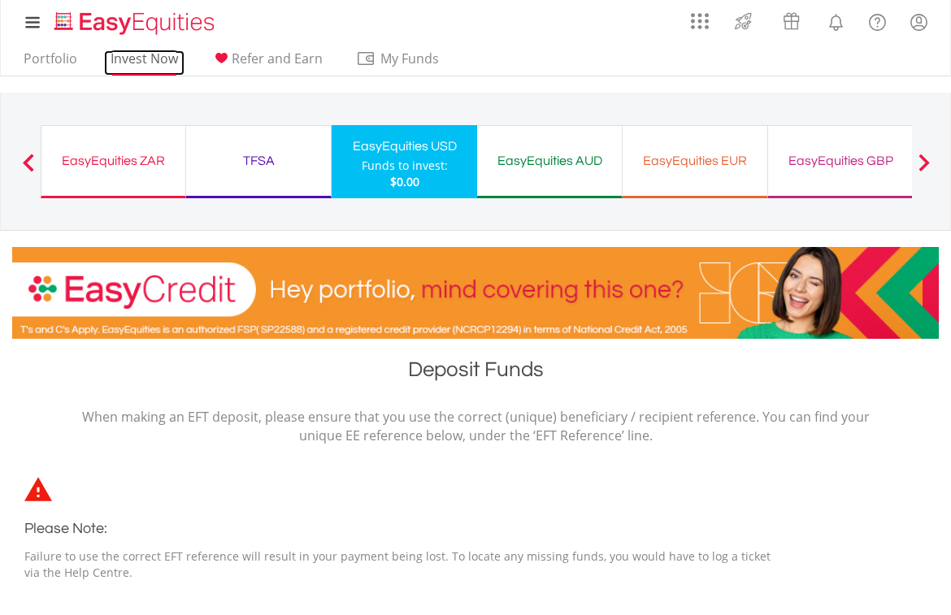
click at [143, 53] on link "Invest Now" at bounding box center [144, 62] width 80 height 25
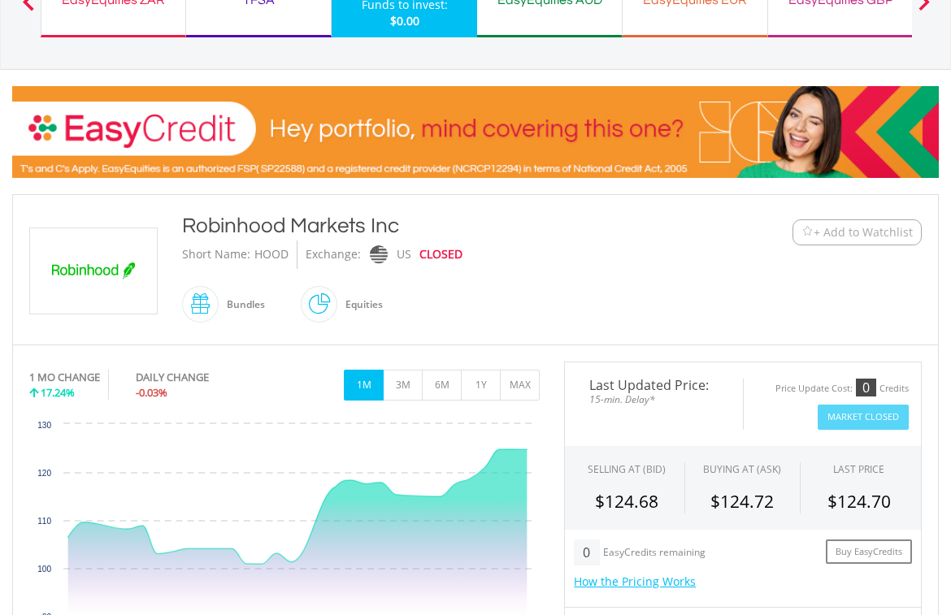
scroll to position [162, 0]
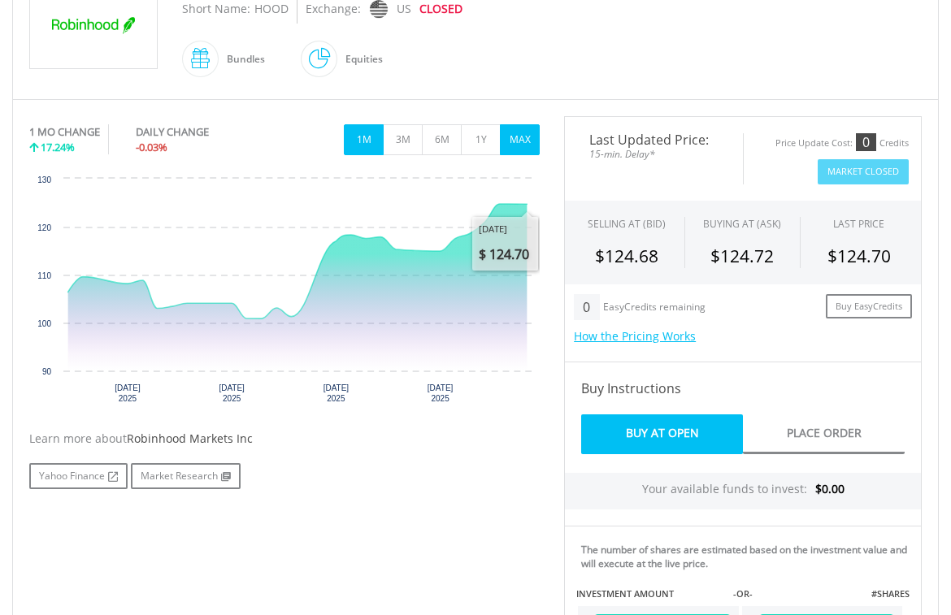
click at [526, 132] on button "MAX" at bounding box center [520, 139] width 40 height 31
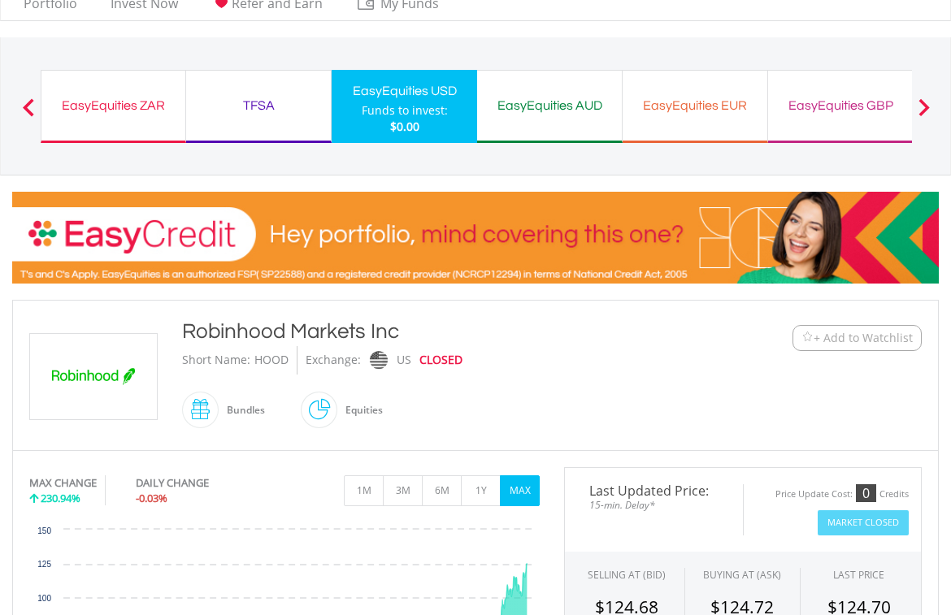
scroll to position [0, 0]
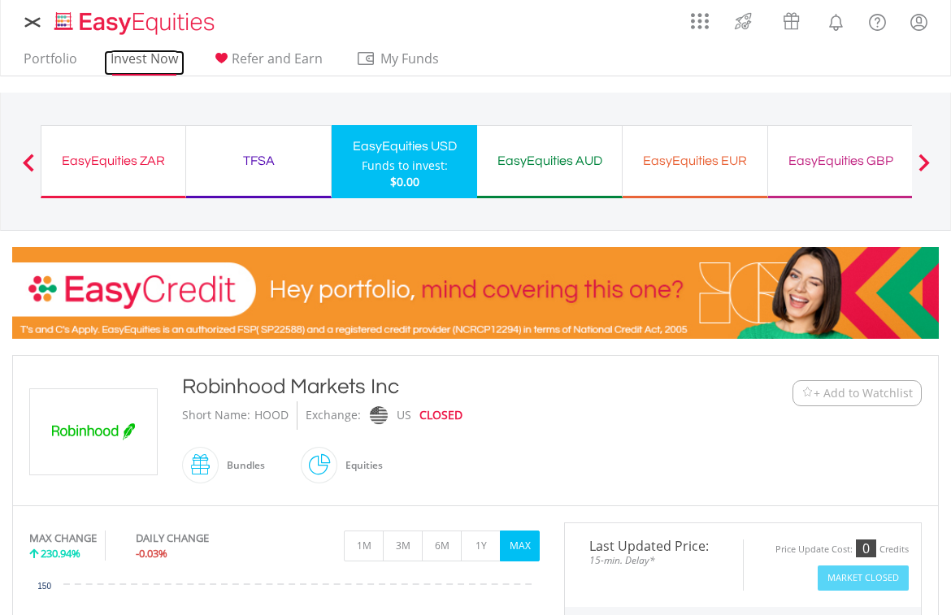
click at [136, 58] on link "Invest Now" at bounding box center [144, 62] width 80 height 25
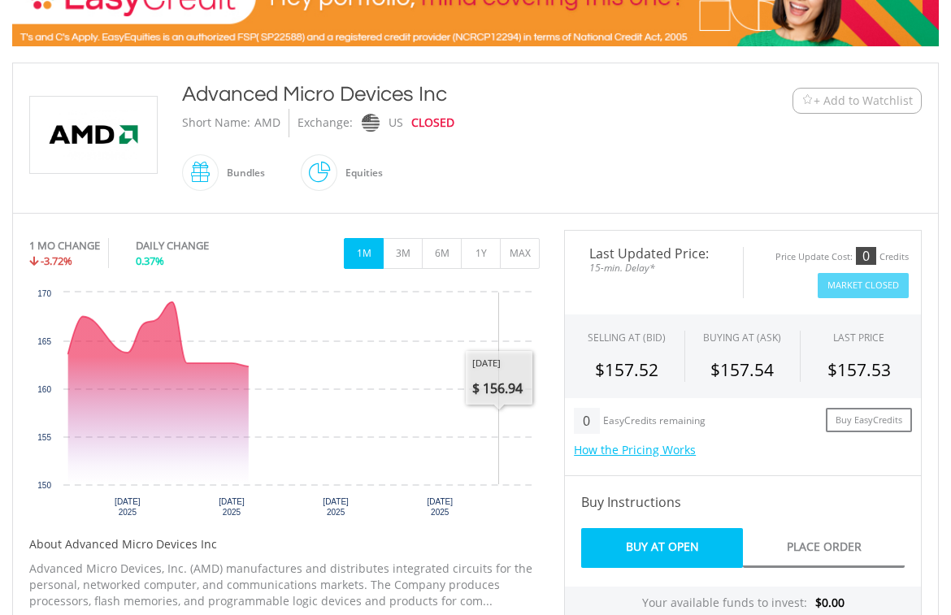
scroll to position [325, 0]
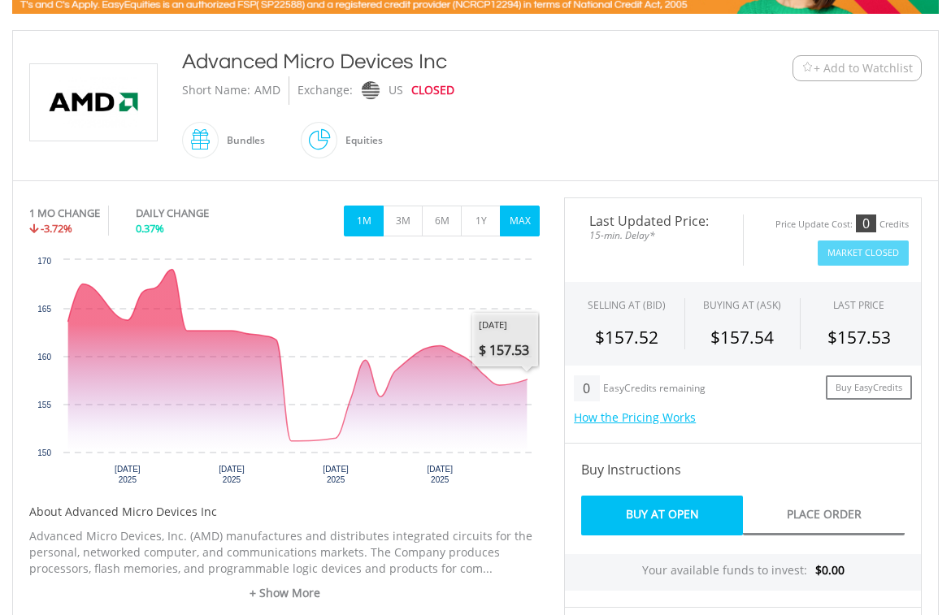
click at [519, 220] on button "MAX" at bounding box center [520, 221] width 40 height 31
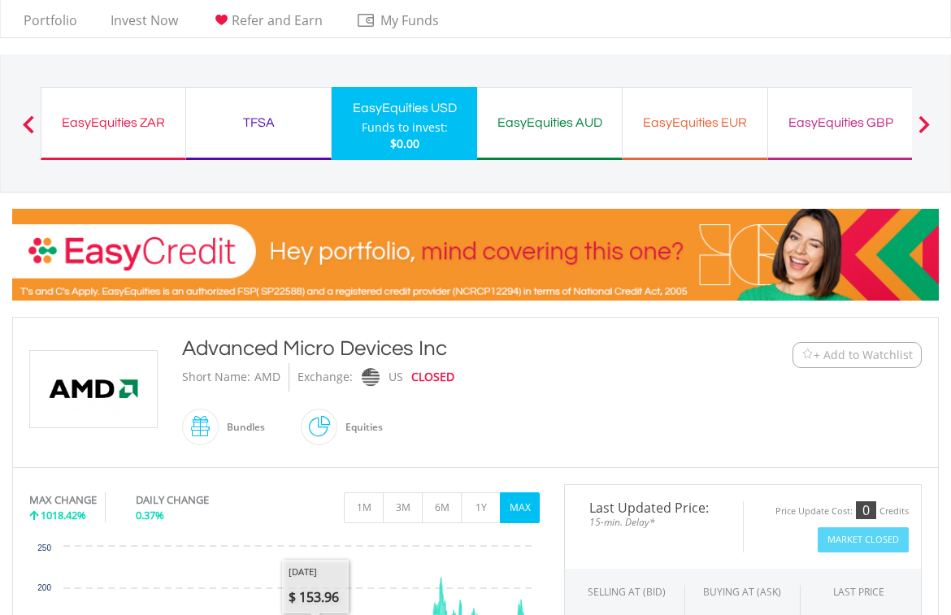
scroll to position [0, 0]
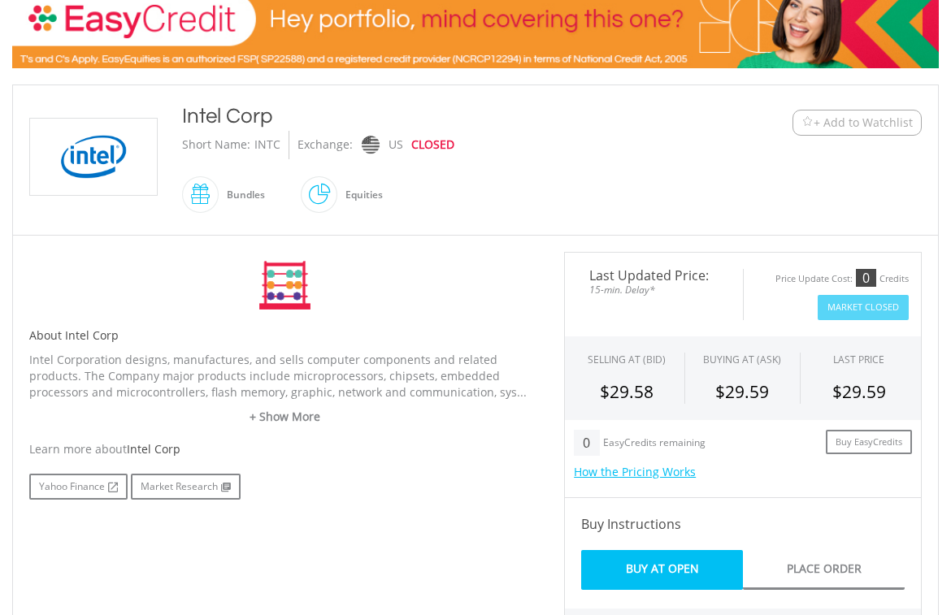
scroll to position [325, 0]
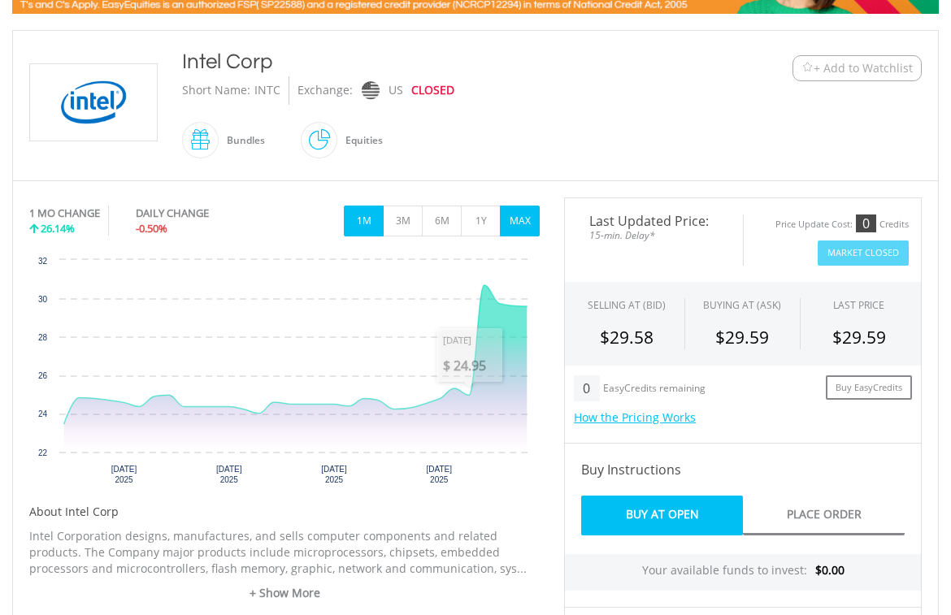
click at [529, 217] on button "MAX" at bounding box center [520, 221] width 40 height 31
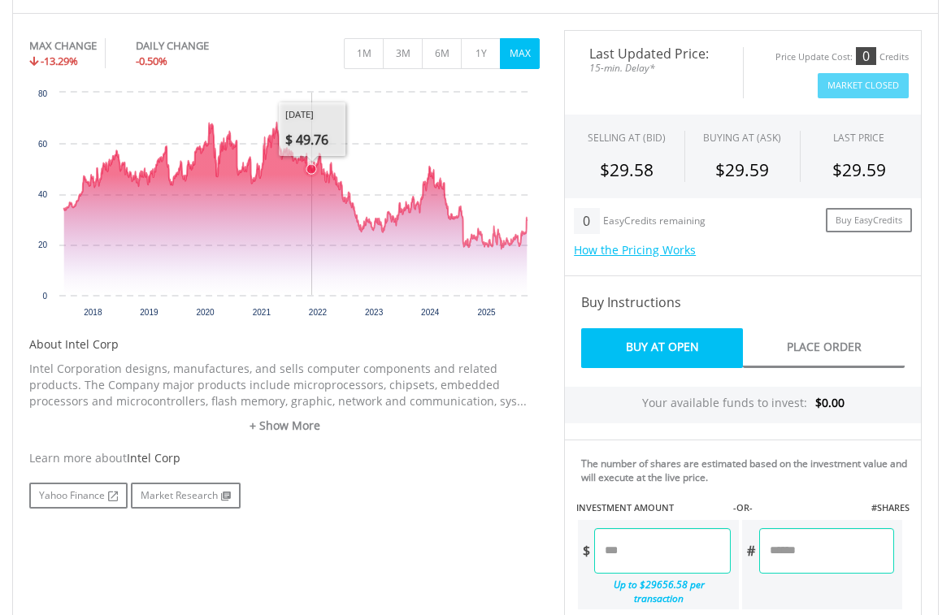
scroll to position [569, 0]
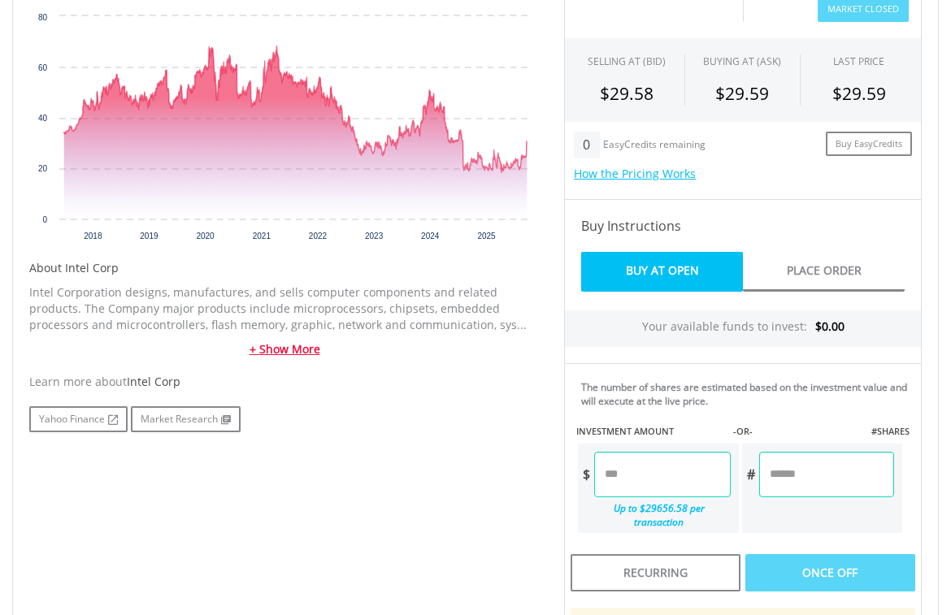
click at [286, 344] on link "+ Show More" at bounding box center [284, 349] width 510 height 16
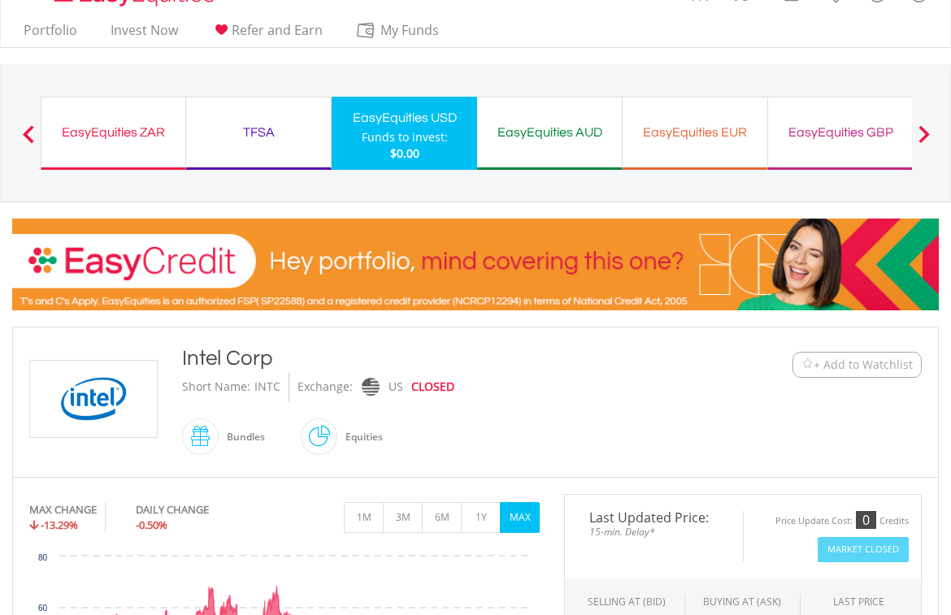
scroll to position [0, 0]
